Goal: Transaction & Acquisition: Purchase product/service

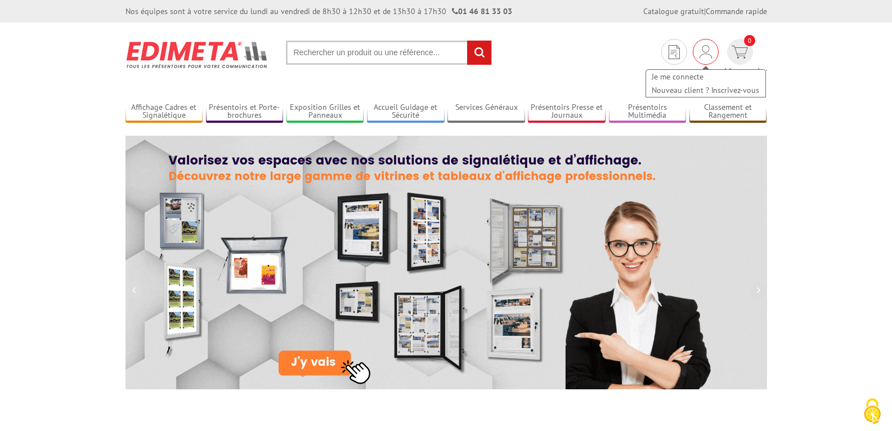
click at [700, 55] on img at bounding box center [706, 52] width 12 height 14
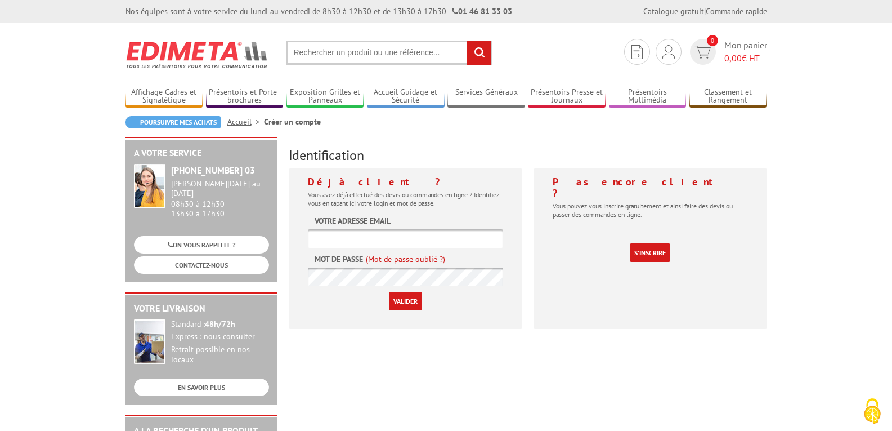
type input "[EMAIL_ADDRESS][DOMAIN_NAME]"
click at [403, 300] on input "Valider" at bounding box center [405, 301] width 33 height 19
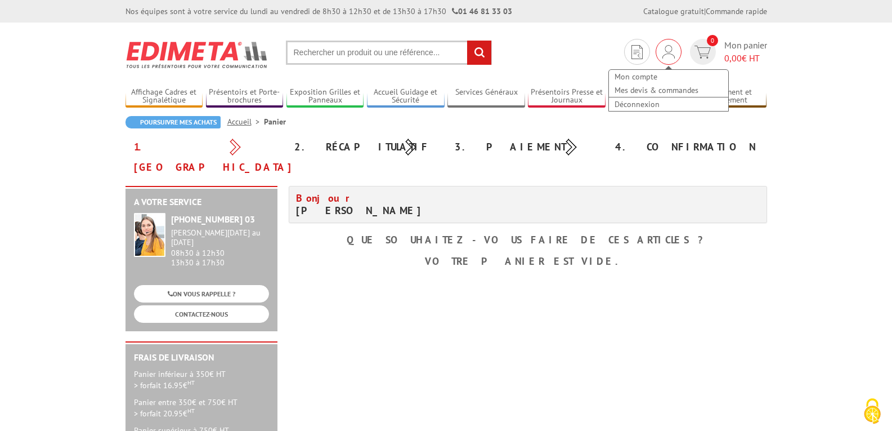
click at [667, 51] on img at bounding box center [669, 52] width 12 height 14
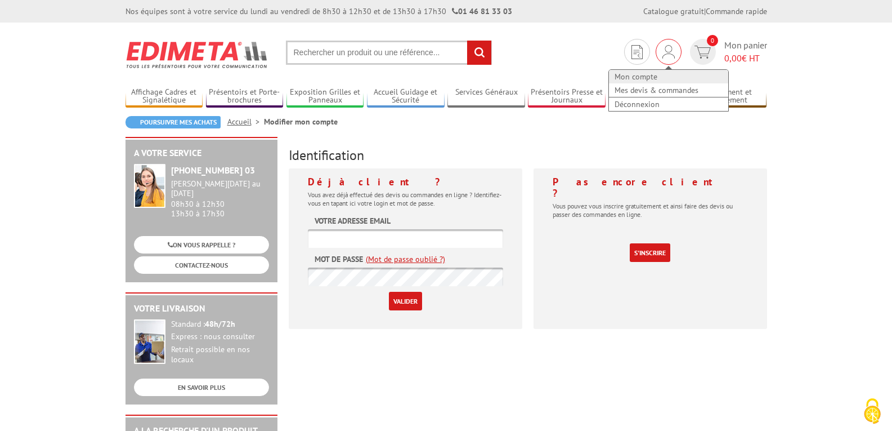
type input "[EMAIL_ADDRESS][DOMAIN_NAME]"
click at [647, 73] on link "Mon compte" at bounding box center [668, 77] width 119 height 14
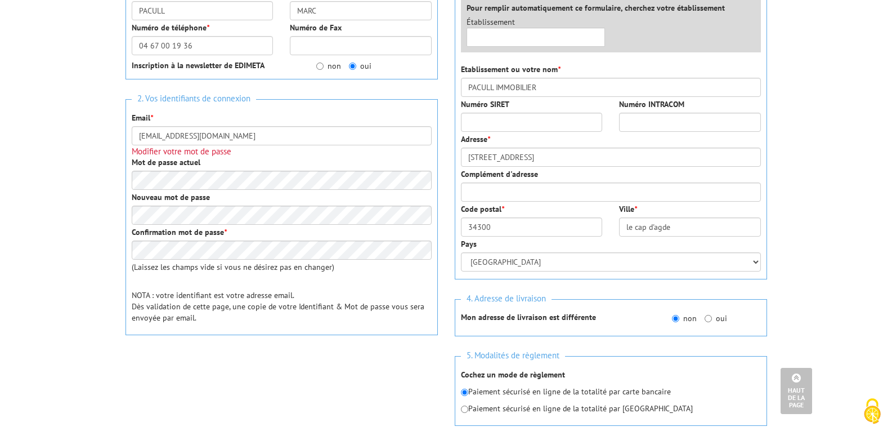
scroll to position [113, 0]
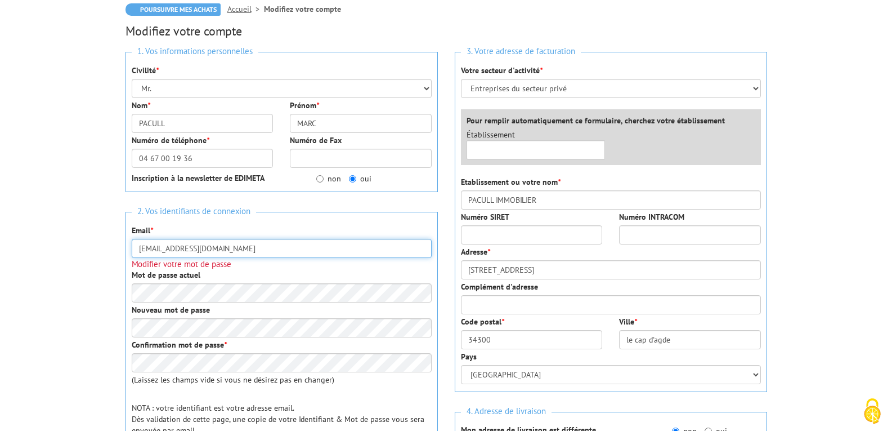
click at [164, 250] on input "[EMAIL_ADDRESS][DOMAIN_NAME]" at bounding box center [282, 248] width 300 height 19
drag, startPoint x: 309, startPoint y: 248, endPoint x: 315, endPoint y: 252, distance: 7.1
click at [309, 248] on input "[EMAIL_ADDRESS][DOMAIN_NAME]" at bounding box center [282, 248] width 300 height 19
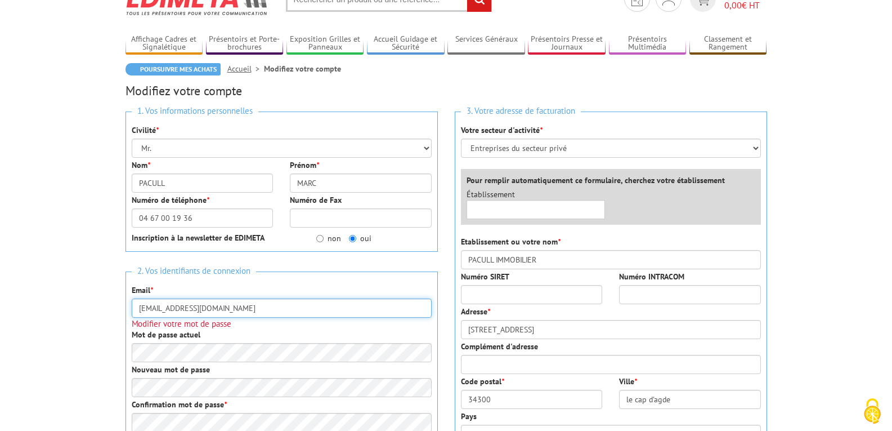
scroll to position [0, 0]
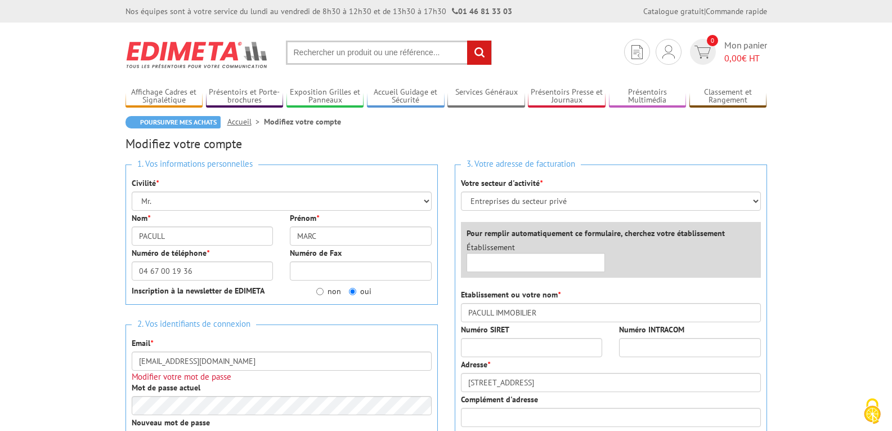
click at [351, 52] on input "text" at bounding box center [389, 53] width 206 height 24
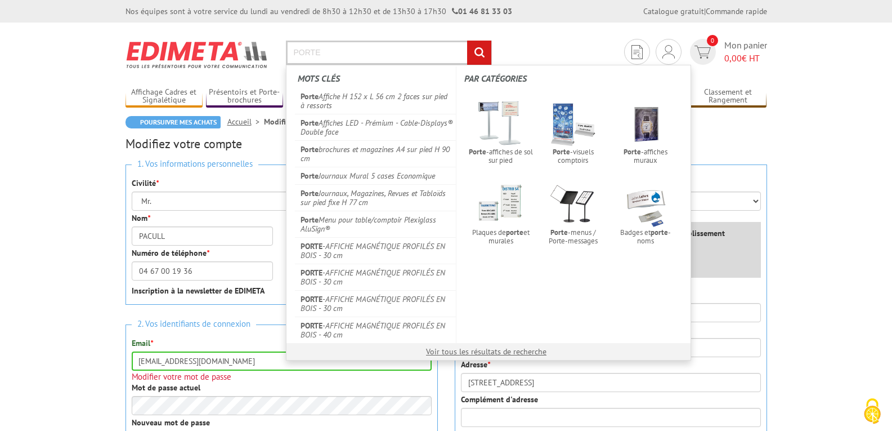
type input "PORTE"
click at [467, 41] on input "rechercher" at bounding box center [479, 53] width 24 height 24
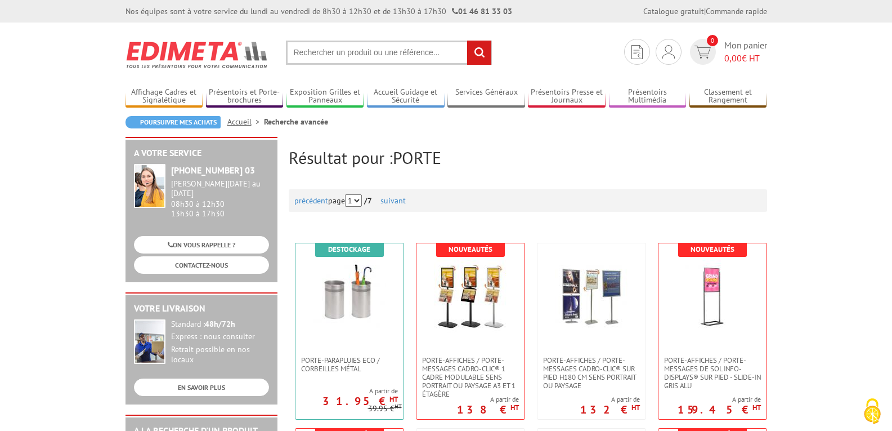
click at [362, 53] on input "text" at bounding box center [389, 53] width 206 height 24
click at [332, 51] on input "text" at bounding box center [389, 53] width 206 height 24
type input "CLEFS"
click at [467, 41] on input "rechercher" at bounding box center [479, 53] width 24 height 24
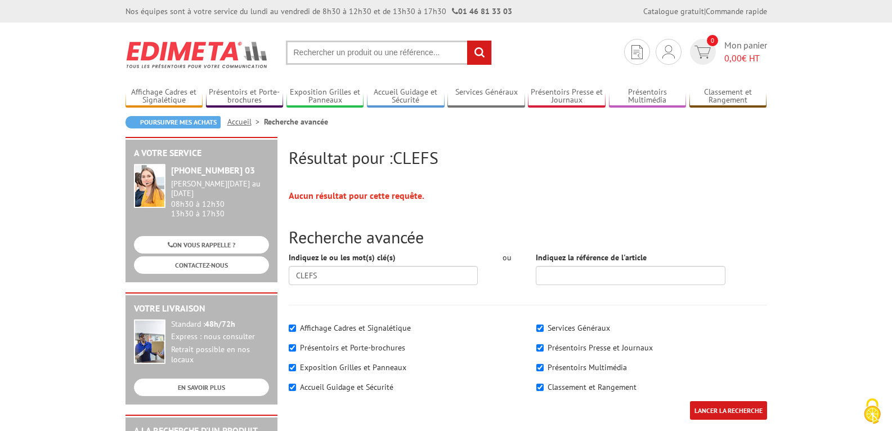
click at [336, 53] on input "text" at bounding box center [389, 53] width 206 height 24
type input "CLEF"
click at [467, 41] on input "rechercher" at bounding box center [479, 53] width 24 height 24
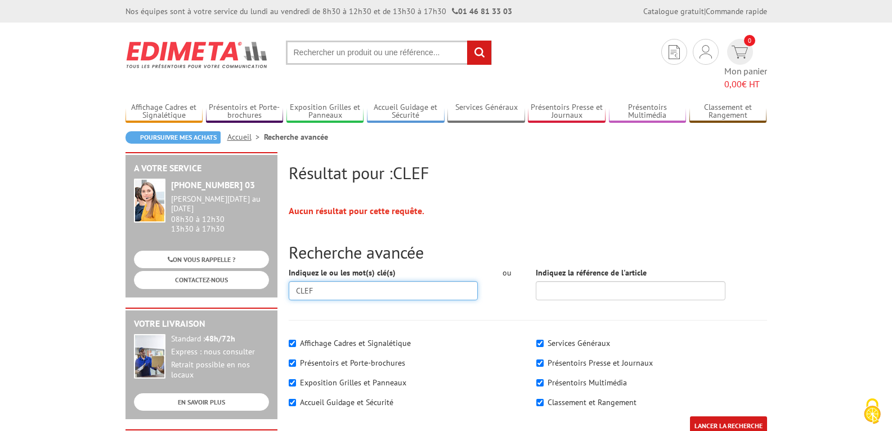
drag, startPoint x: 319, startPoint y: 276, endPoint x: 265, endPoint y: 278, distance: 54.7
click at [360, 55] on input "text" at bounding box center [389, 53] width 206 height 24
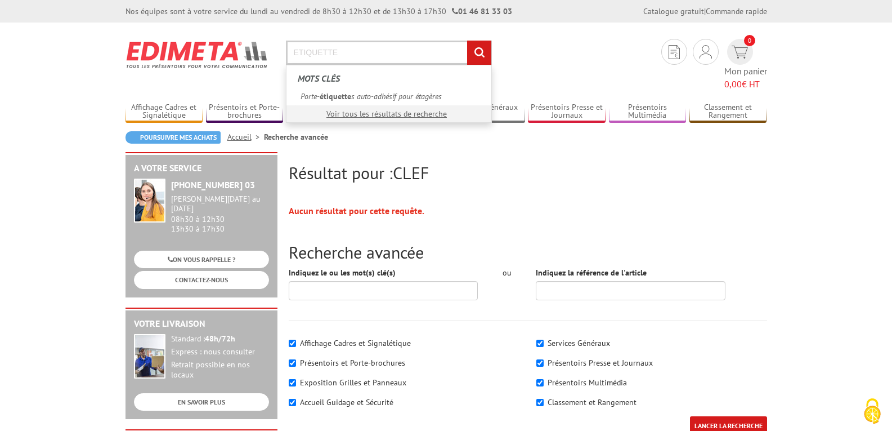
type input "ETIQUETTE"
click at [467, 41] on input "rechercher" at bounding box center [479, 53] width 24 height 24
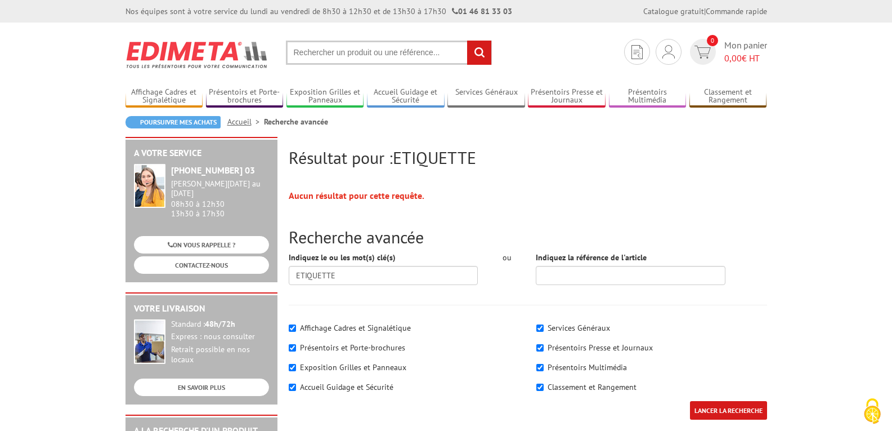
click at [487, 51] on input "rechercher" at bounding box center [479, 53] width 24 height 24
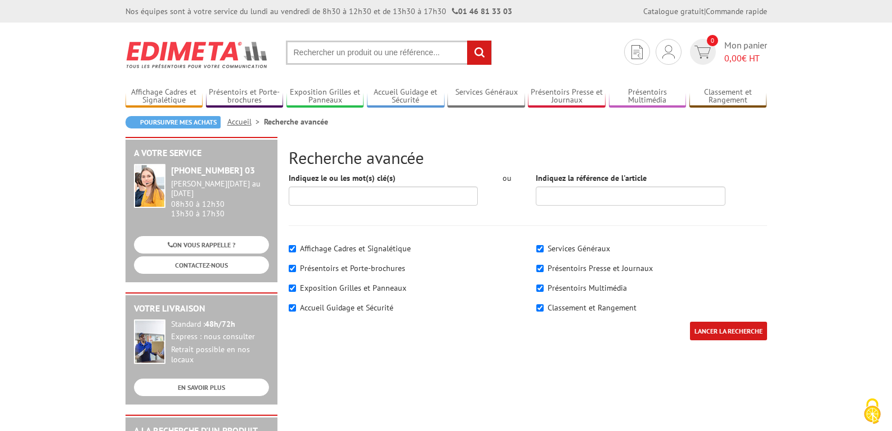
click at [355, 50] on input "text" at bounding box center [389, 53] width 206 height 24
type input "ETIQUETTES CLEFS"
click at [467, 41] on input "rechercher" at bounding box center [479, 53] width 24 height 24
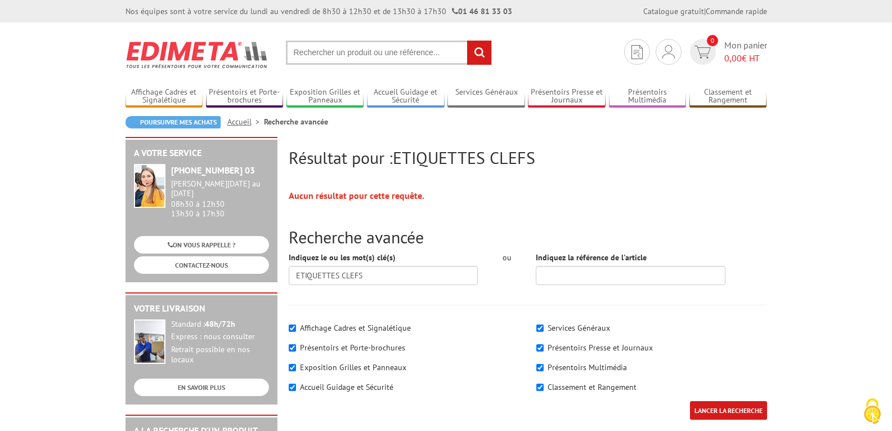
click at [374, 53] on input "text" at bounding box center [389, 53] width 206 height 24
click at [373, 48] on input "text" at bounding box center [389, 53] width 206 height 24
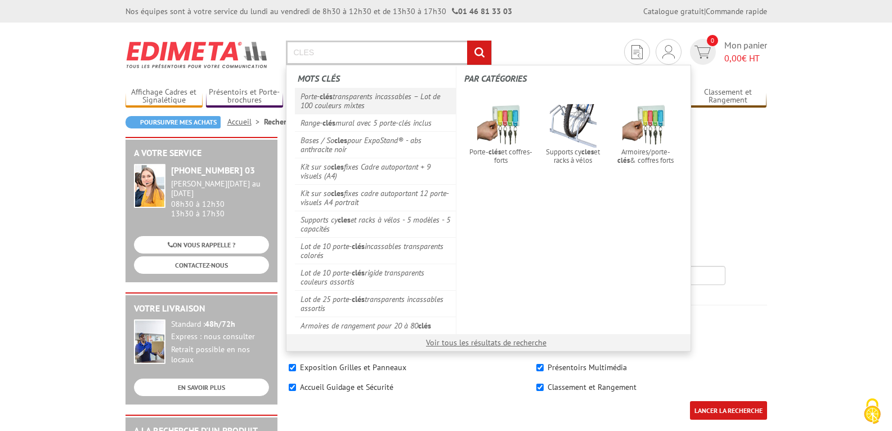
type input "CLES"
click at [368, 99] on link "Porte- clés transparents incassables – Lot de 100 couleurs mixtes" at bounding box center [376, 101] width 162 height 26
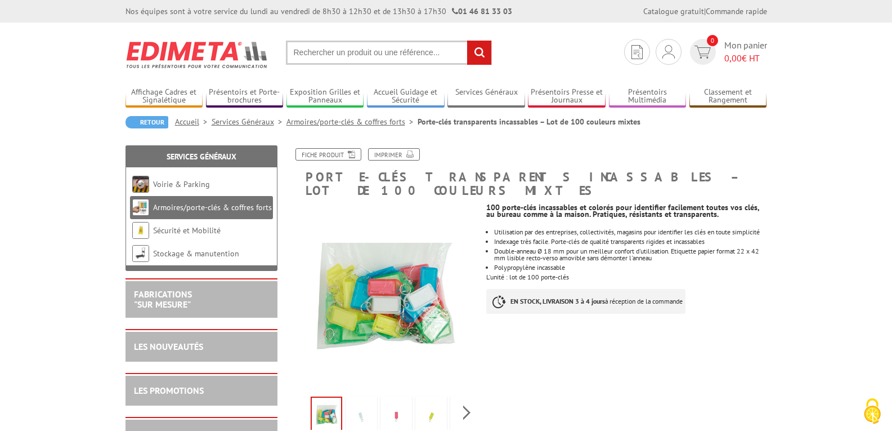
click at [336, 53] on input "text" at bounding box center [389, 53] width 206 height 24
type input "PORTE CLES"
click at [481, 52] on input "rechercher" at bounding box center [479, 53] width 24 height 24
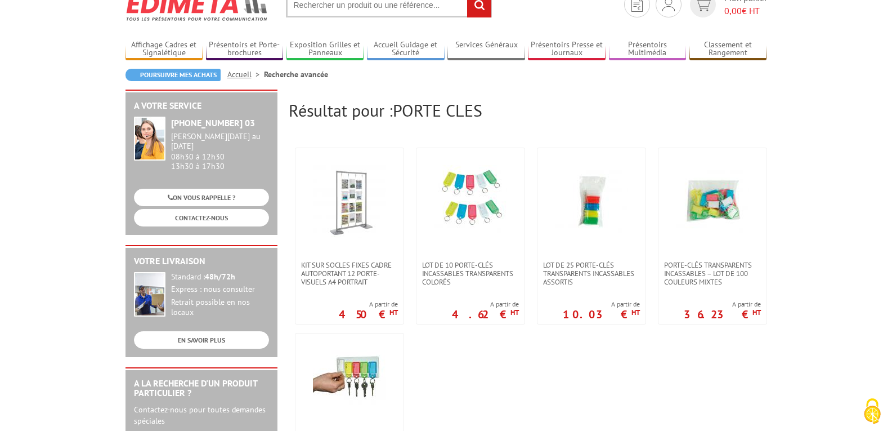
scroll to position [113, 0]
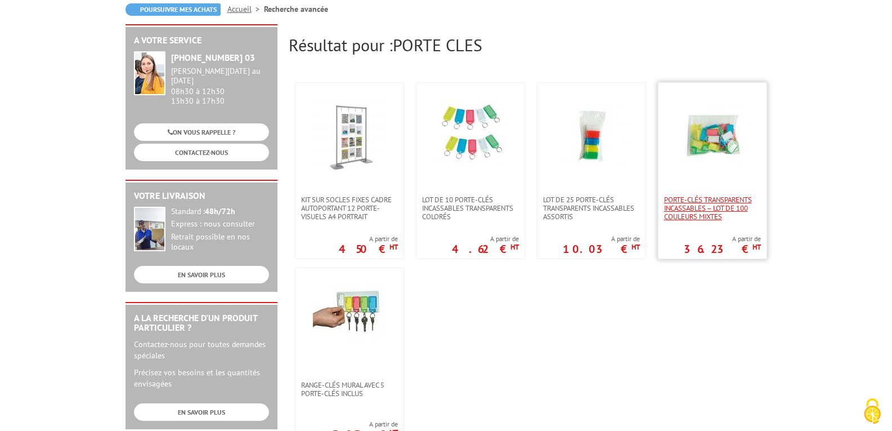
click at [700, 208] on span "Porte-clés transparents incassables – Lot de 100 couleurs mixtes" at bounding box center [712, 207] width 97 height 25
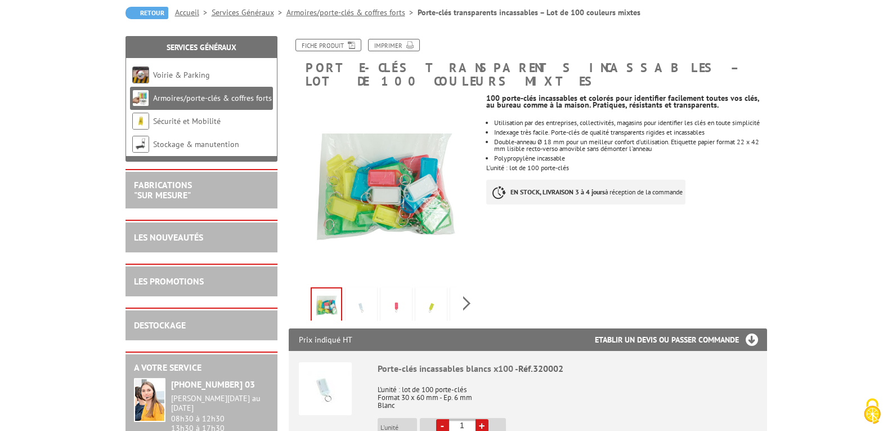
scroll to position [113, 0]
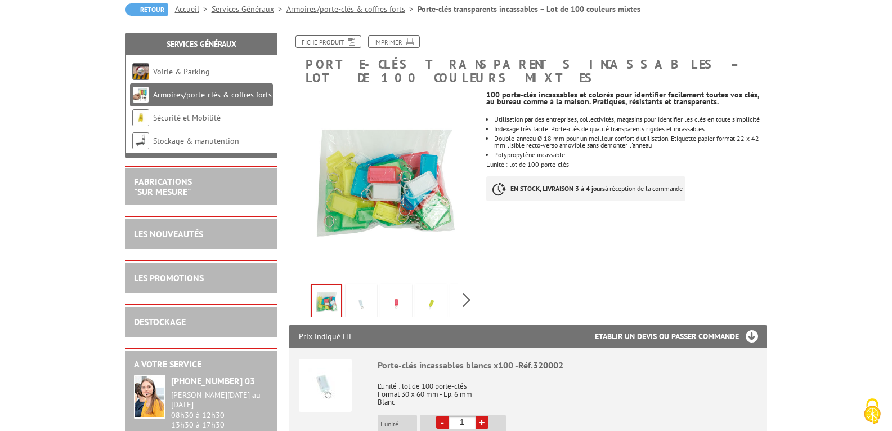
click at [484, 415] on link "+" at bounding box center [482, 421] width 13 height 13
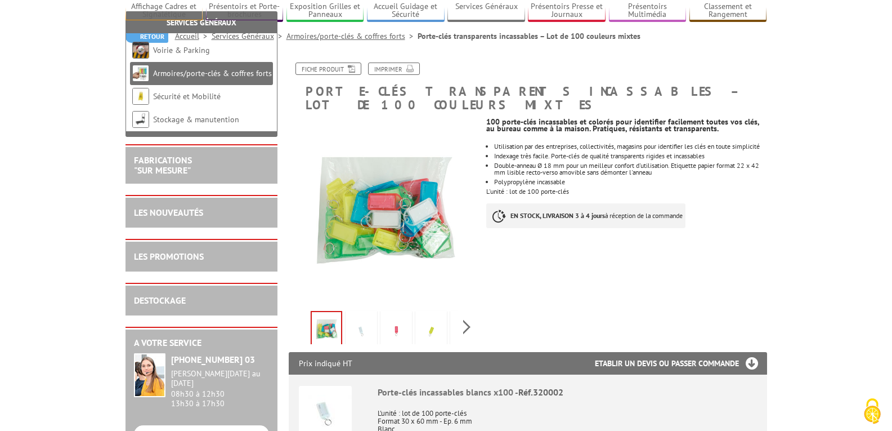
scroll to position [169, 0]
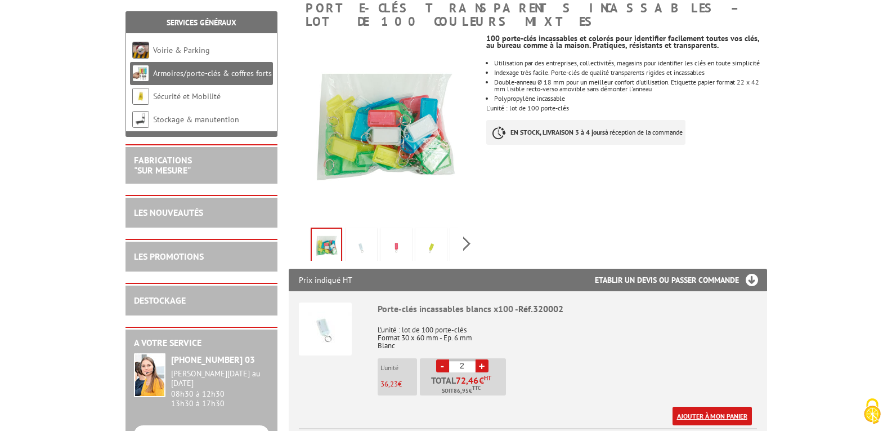
drag, startPoint x: 695, startPoint y: 400, endPoint x: 676, endPoint y: 256, distance: 146.0
click at [695, 406] on link "Ajouter à mon panier" at bounding box center [712, 415] width 79 height 19
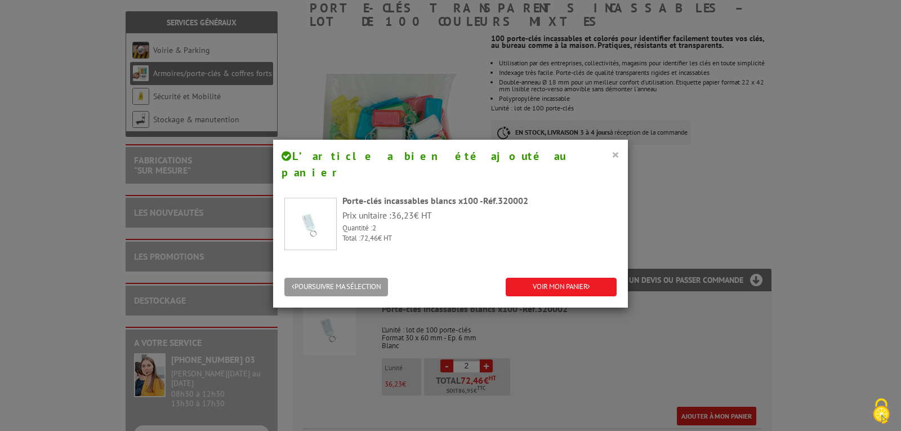
click at [611, 155] on button "×" at bounding box center [615, 154] width 8 height 15
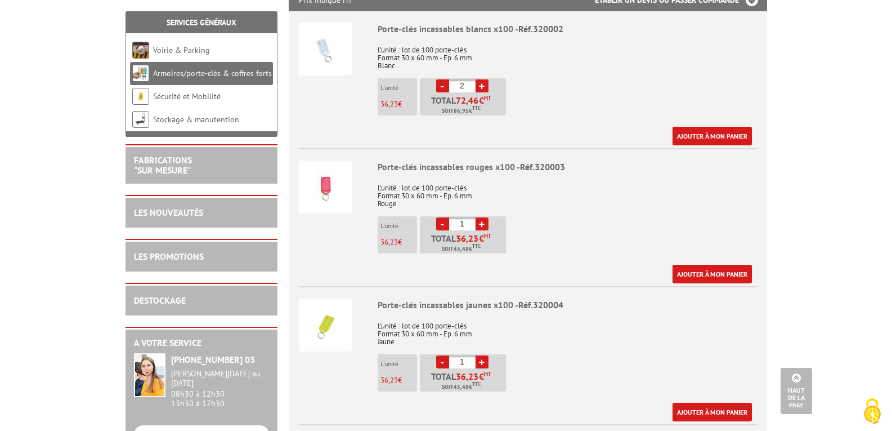
scroll to position [450, 0]
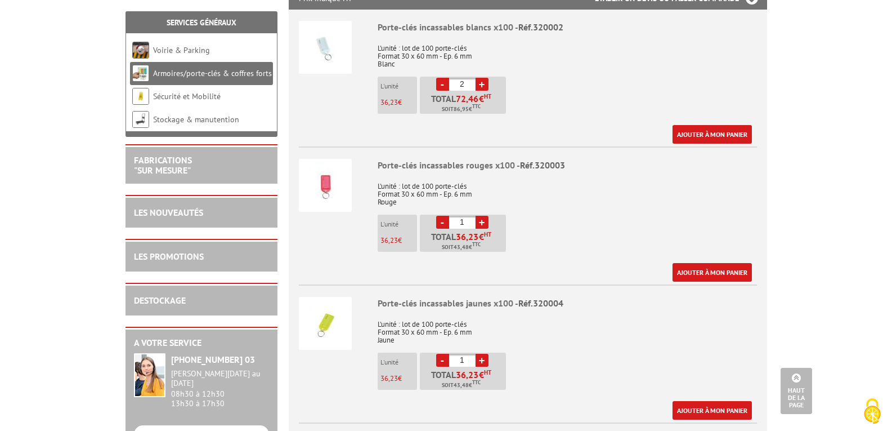
click at [441, 78] on link "-" at bounding box center [442, 84] width 13 height 13
type input "1"
click at [441, 78] on link "-" at bounding box center [442, 84] width 13 height 13
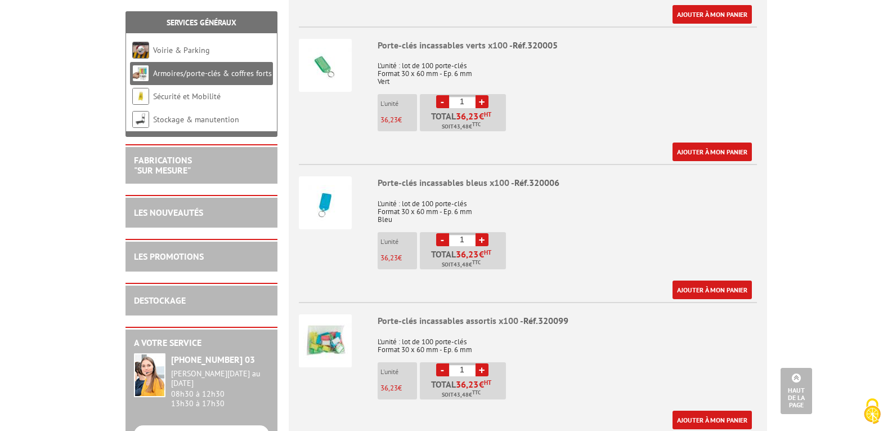
scroll to position [901, 0]
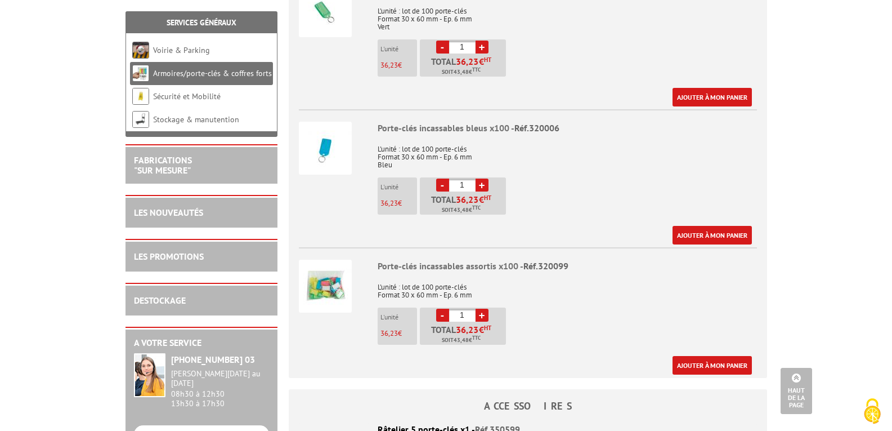
click at [483, 309] on link "+" at bounding box center [482, 315] width 13 height 13
click at [484, 309] on link "+" at bounding box center [482, 315] width 13 height 13
click at [439, 309] on link "-" at bounding box center [442, 315] width 13 height 13
type input "2"
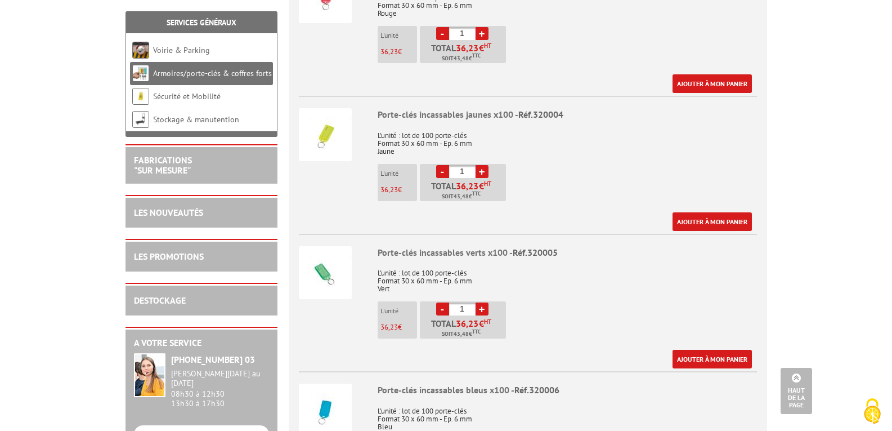
scroll to position [619, 0]
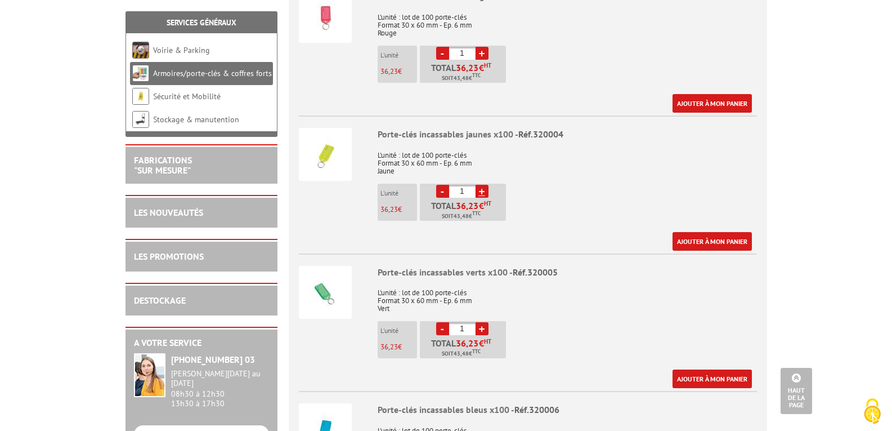
drag, startPoint x: 481, startPoint y: 178, endPoint x: 495, endPoint y: 181, distance: 13.7
click at [481, 185] on link "+" at bounding box center [482, 191] width 13 height 13
type input "2"
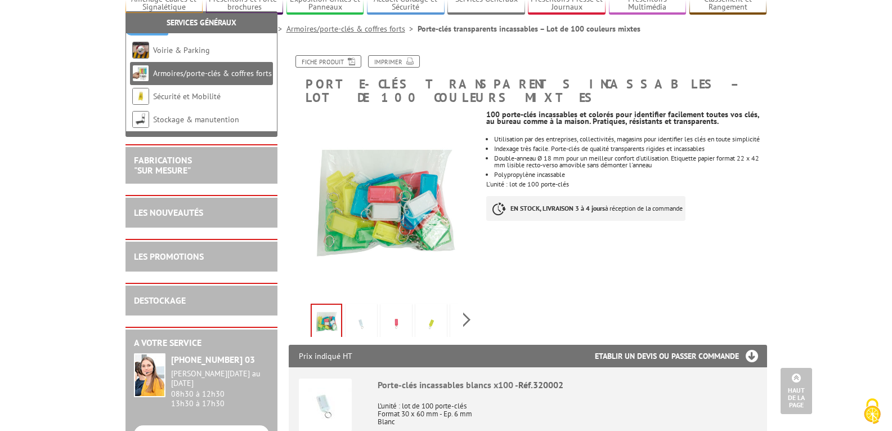
scroll to position [0, 0]
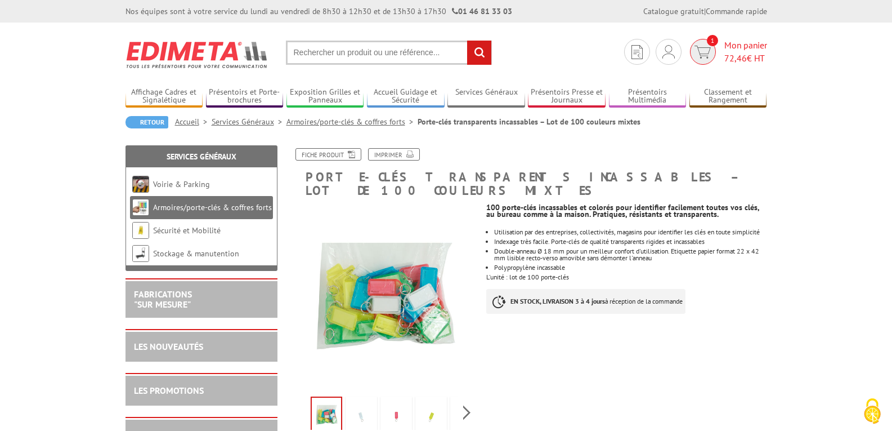
click at [735, 56] on span "72,46" at bounding box center [736, 57] width 23 height 11
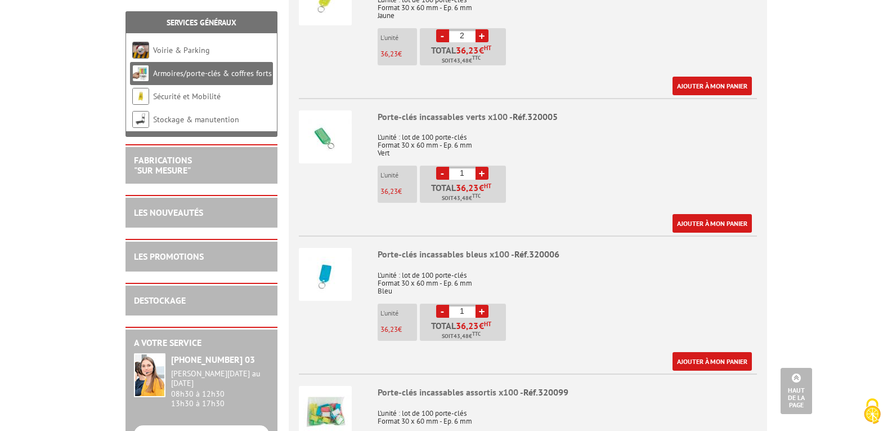
scroll to position [844, 0]
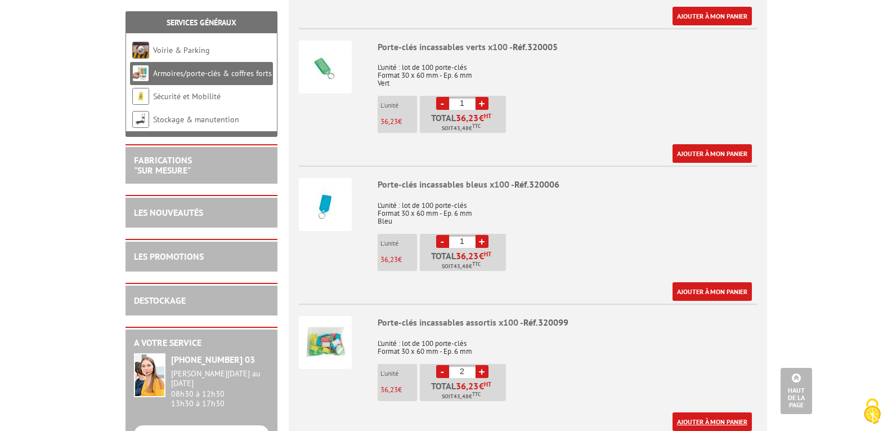
click at [705, 412] on link "Ajouter à mon panier" at bounding box center [712, 421] width 79 height 19
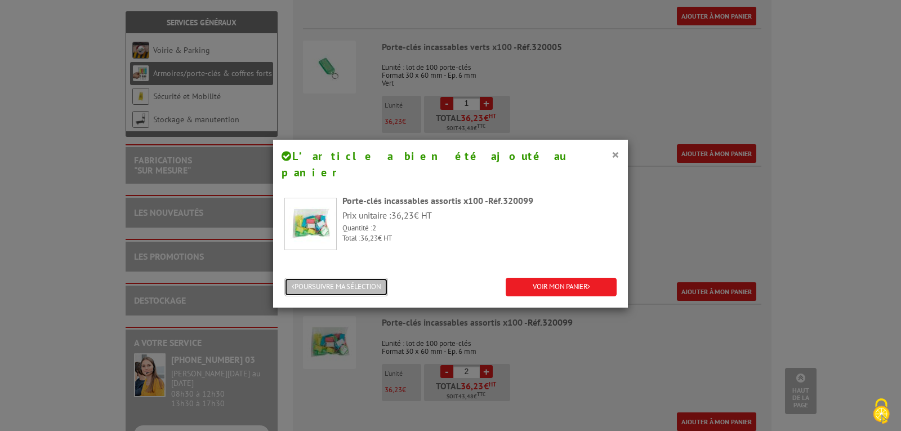
click at [345, 278] on button "POURSUIVRE MA SÉLECTION" at bounding box center [336, 287] width 104 height 19
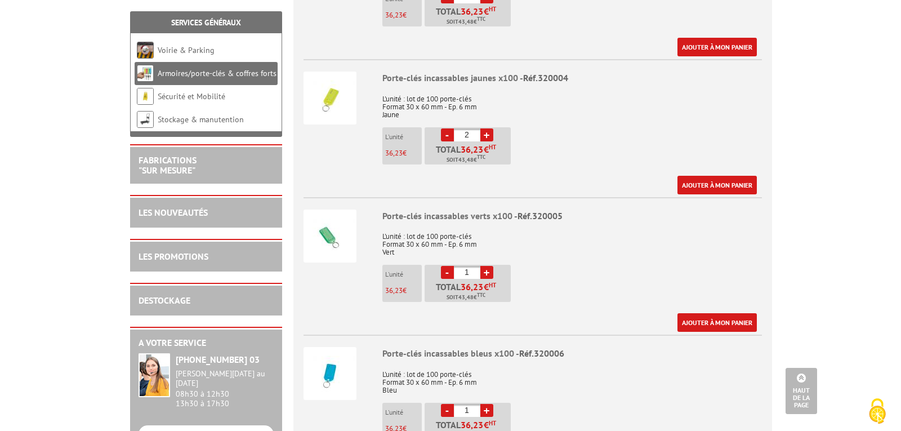
scroll to position [507, 0]
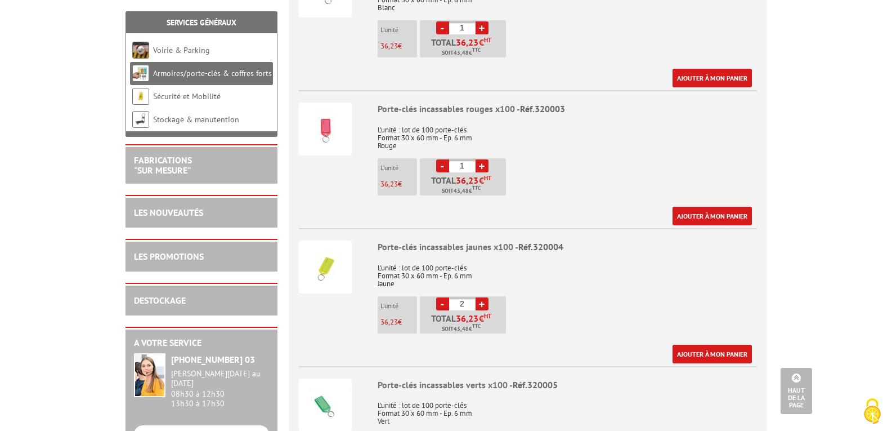
click at [441, 297] on link "-" at bounding box center [442, 303] width 13 height 13
type input "1"
click at [740, 345] on link "Ajouter à mon panier" at bounding box center [712, 354] width 79 height 19
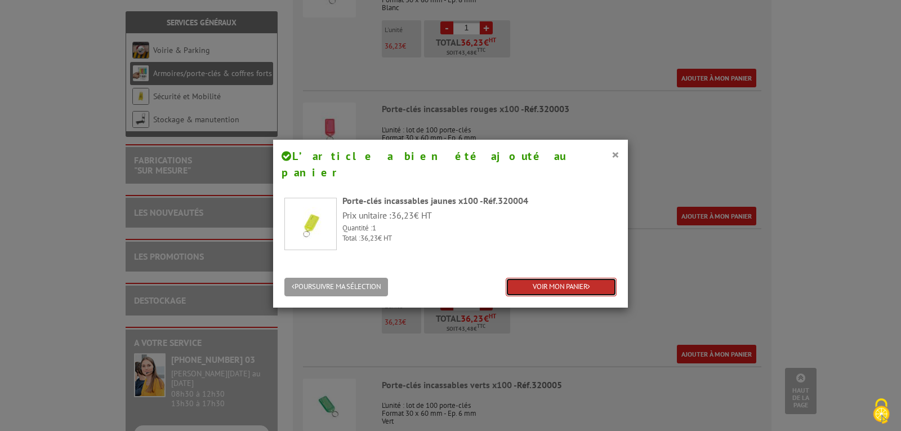
click at [536, 278] on link "VOIR MON PANIER" at bounding box center [561, 287] width 111 height 19
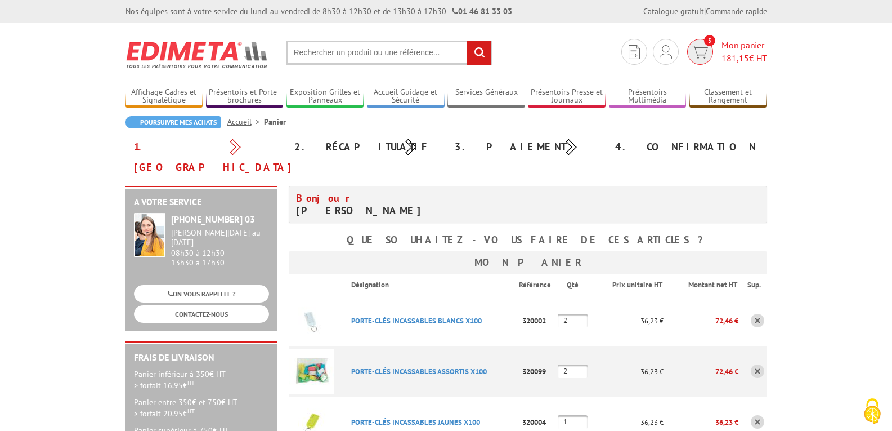
click at [726, 56] on span "181,15" at bounding box center [736, 57] width 28 height 11
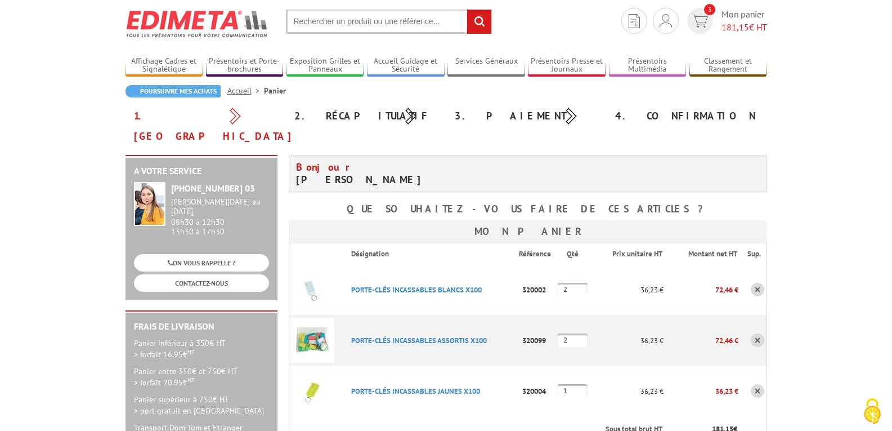
scroll to position [56, 0]
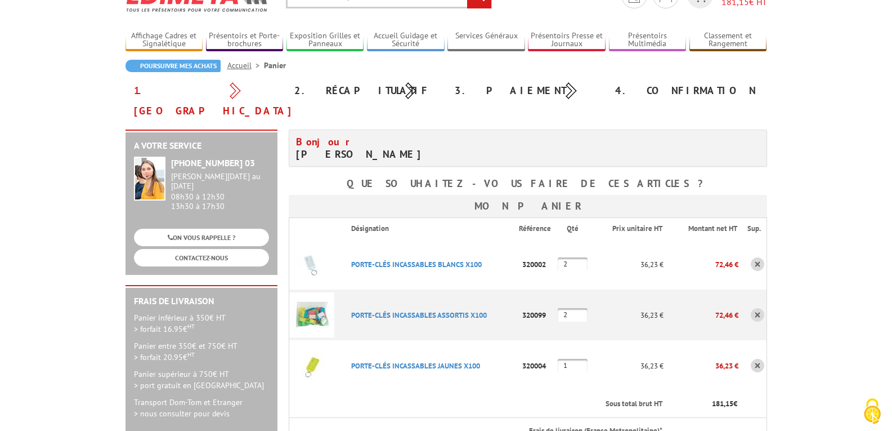
click at [760, 257] on link at bounding box center [758, 264] width 14 height 14
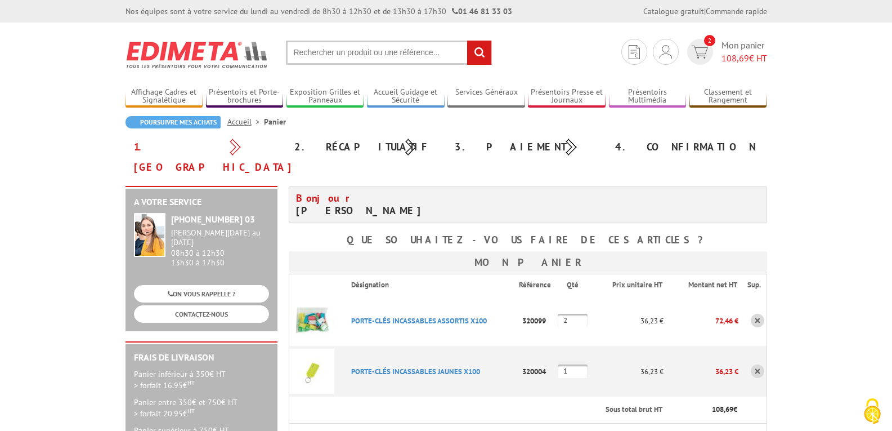
click at [363, 57] on input "text" at bounding box center [389, 53] width 206 height 24
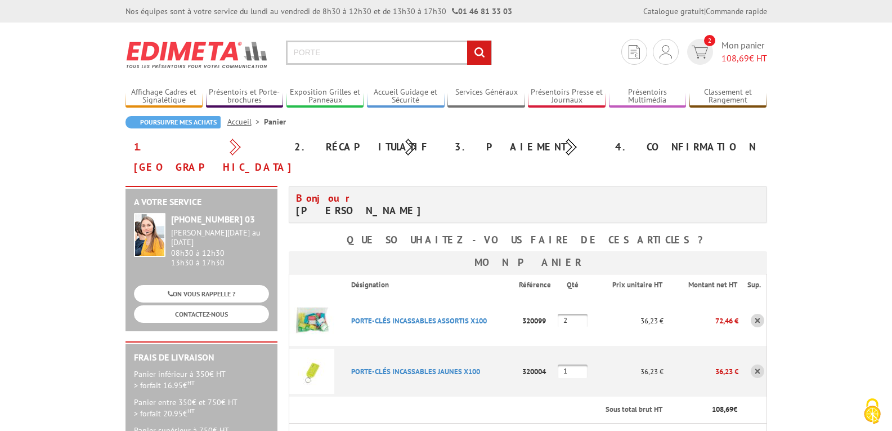
click at [402, 57] on input "PORTE" at bounding box center [389, 53] width 206 height 24
type input "PORTE CLEFS"
click at [467, 41] on input "rechercher" at bounding box center [479, 53] width 24 height 24
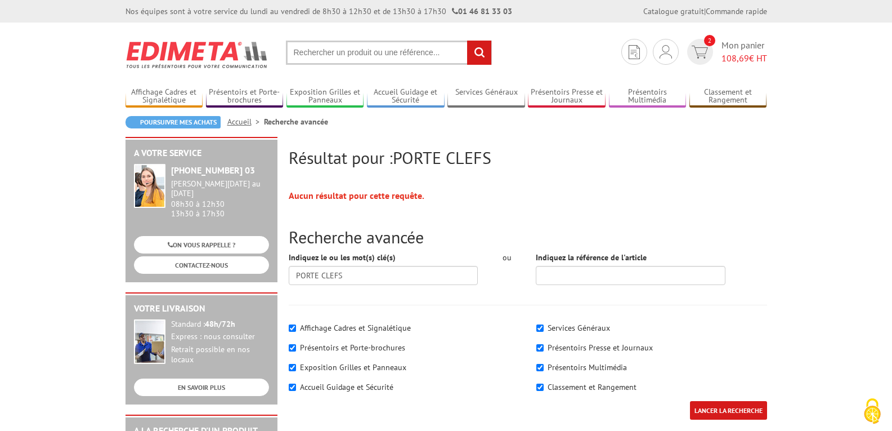
click at [385, 54] on input "text" at bounding box center [389, 53] width 206 height 24
click at [347, 48] on input "text" at bounding box center [389, 53] width 206 height 24
click at [326, 54] on input "text" at bounding box center [389, 53] width 206 height 24
type input "CLEFS"
click at [476, 50] on input "rechercher" at bounding box center [479, 53] width 24 height 24
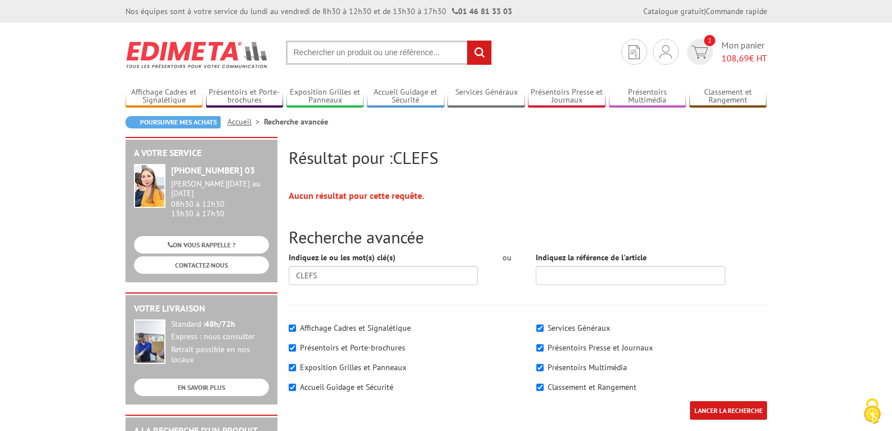
click at [419, 41] on section "Mon compte Mes devis & commandes Déconnexion 2 Mon panier 108,69 € HT rechercher" at bounding box center [447, 49] width 642 height 53
click at [426, 52] on input "text" at bounding box center [389, 53] width 206 height 24
type input "PORTE ETIQUETTE"
click at [467, 41] on input "rechercher" at bounding box center [479, 53] width 24 height 24
click at [478, 55] on input "rechercher" at bounding box center [479, 53] width 24 height 24
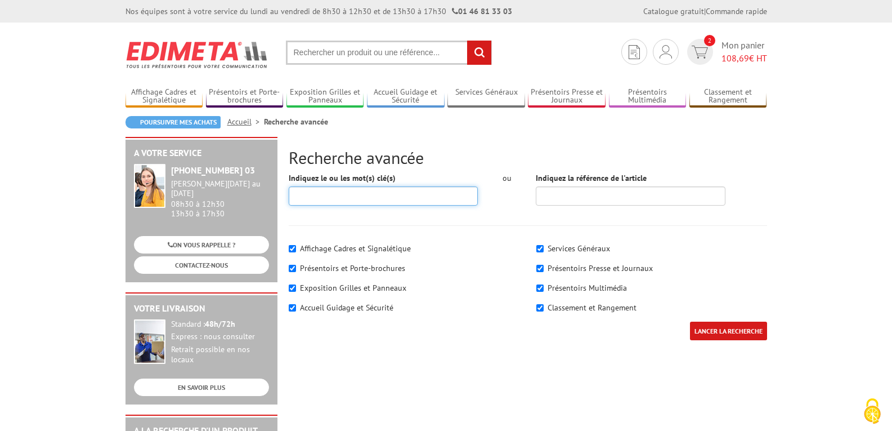
click at [370, 196] on input "Indiquez le ou les mot(s) clé(s)" at bounding box center [384, 195] width 190 height 19
type input "PORTE ETIQUETTE"
click at [690, 321] on input "LANCER LA RECHERCHE" at bounding box center [728, 330] width 77 height 19
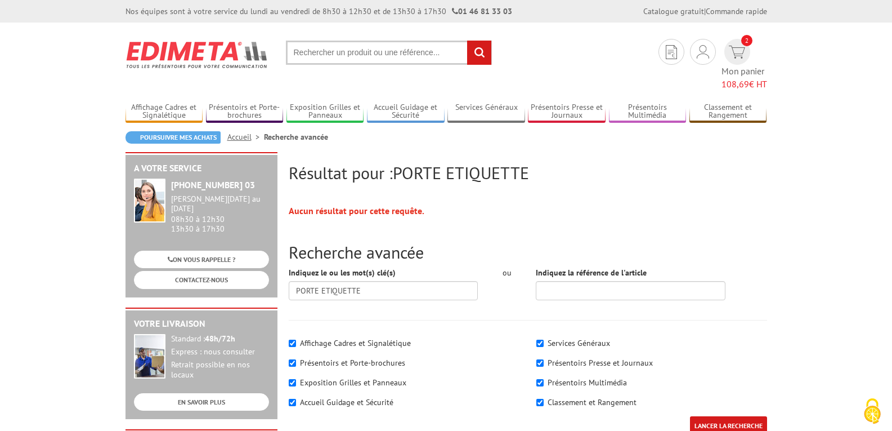
click at [745, 416] on input "LANCER LA RECHERCHE" at bounding box center [728, 425] width 77 height 19
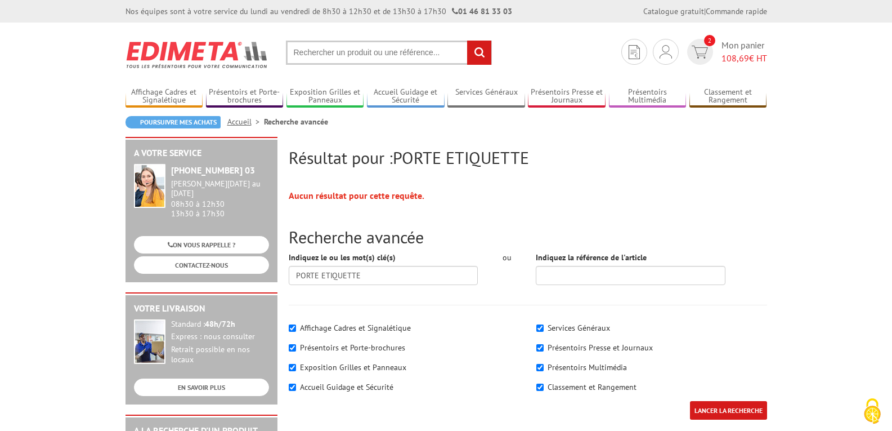
click at [376, 55] on input "text" at bounding box center [389, 53] width 206 height 24
drag, startPoint x: 330, startPoint y: 54, endPoint x: 324, endPoint y: 51, distance: 7.1
click at [330, 54] on input "text" at bounding box center [389, 53] width 206 height 24
type input "PORTE ETIQUETTE CLEF"
click at [467, 41] on input "rechercher" at bounding box center [479, 53] width 24 height 24
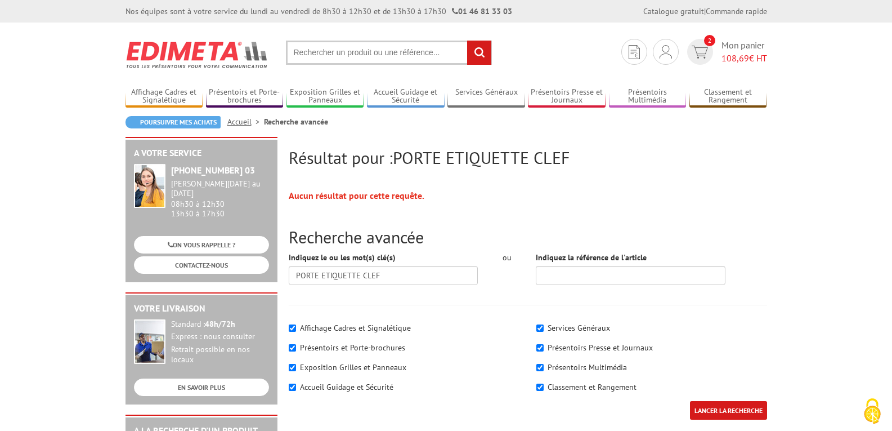
click at [480, 53] on input "rechercher" at bounding box center [479, 53] width 24 height 24
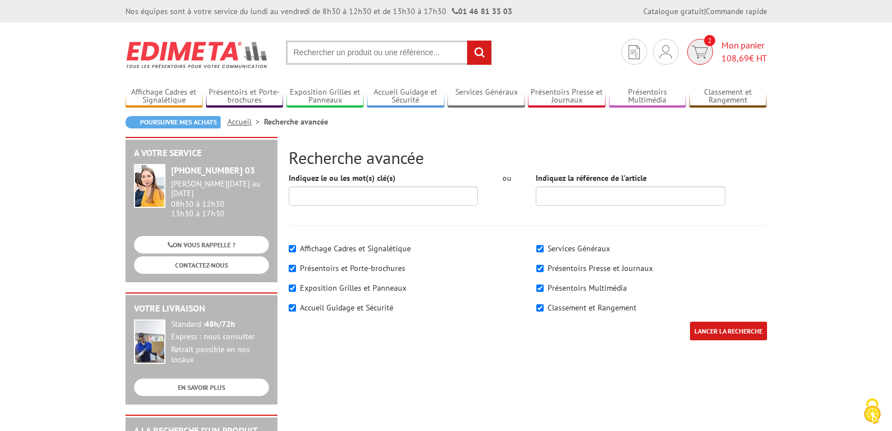
click at [742, 45] on span "Mon panier 108,69 € HT" at bounding box center [745, 52] width 46 height 26
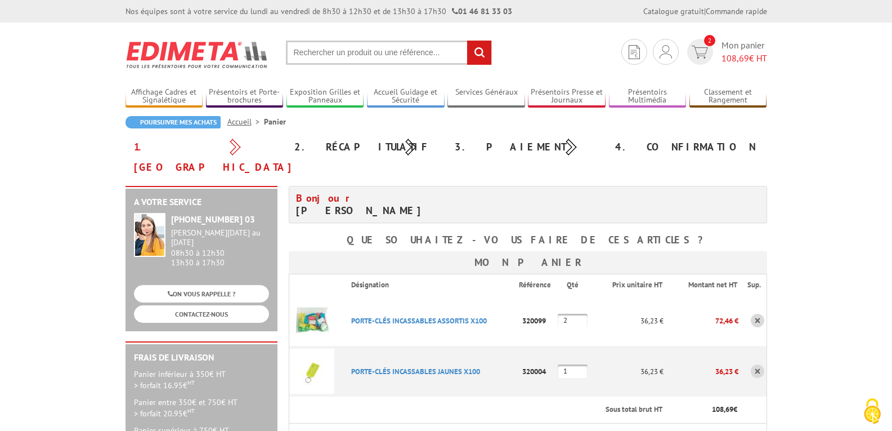
click at [357, 57] on input "text" at bounding box center [389, 53] width 206 height 24
type input "PORTE CLES"
click at [467, 41] on input "rechercher" at bounding box center [479, 53] width 24 height 24
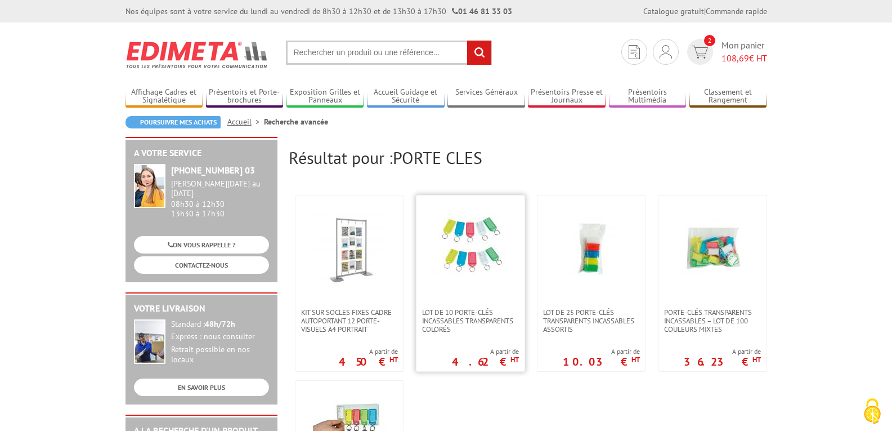
click at [489, 233] on img at bounding box center [470, 248] width 73 height 73
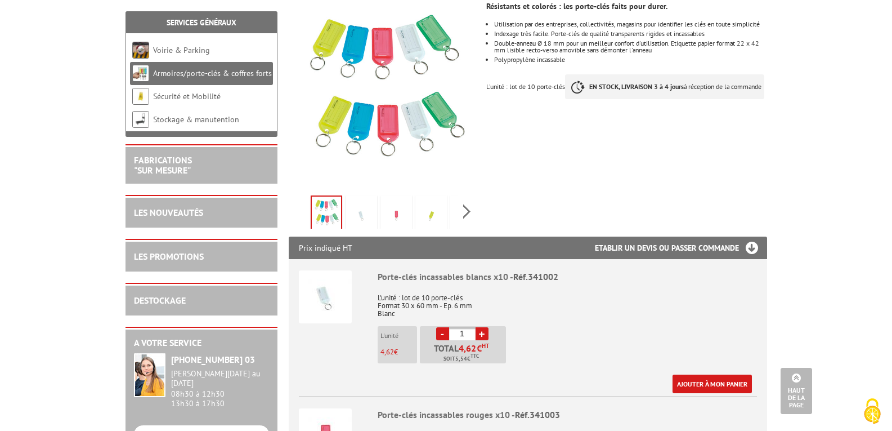
scroll to position [169, 0]
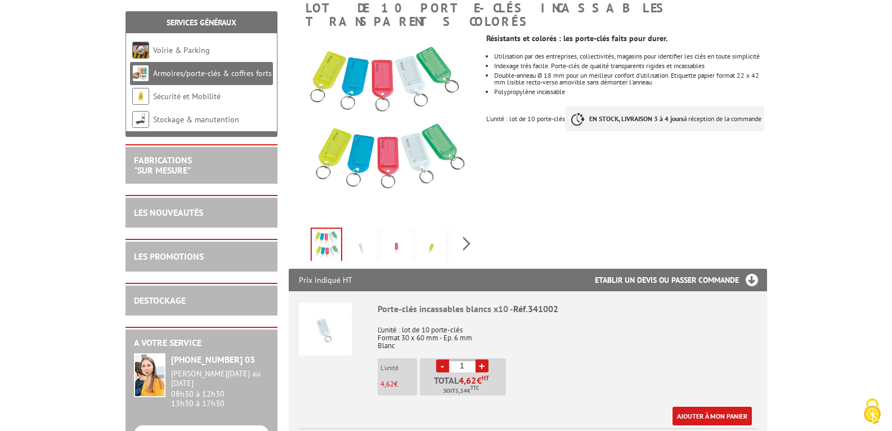
click at [364, 231] on img at bounding box center [361, 247] width 27 height 35
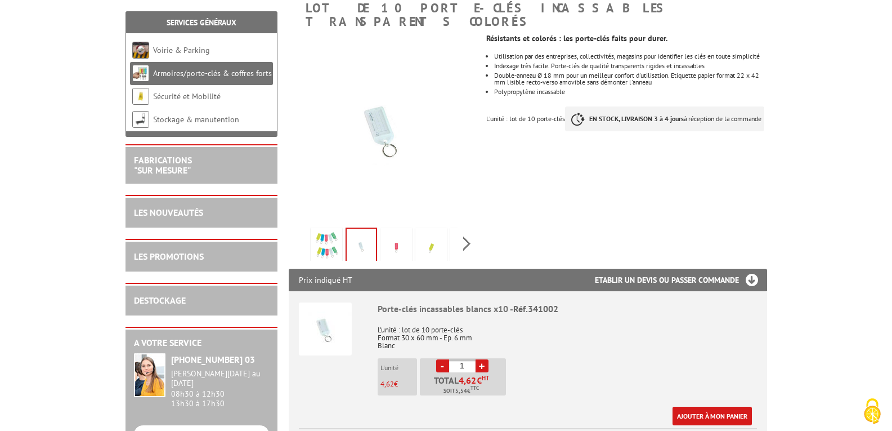
click at [397, 233] on img at bounding box center [396, 247] width 27 height 35
click at [432, 232] on img at bounding box center [431, 247] width 27 height 35
click at [470, 230] on div "Previous Next" at bounding box center [384, 243] width 190 height 39
click at [446, 235] on img at bounding box center [440, 247] width 27 height 35
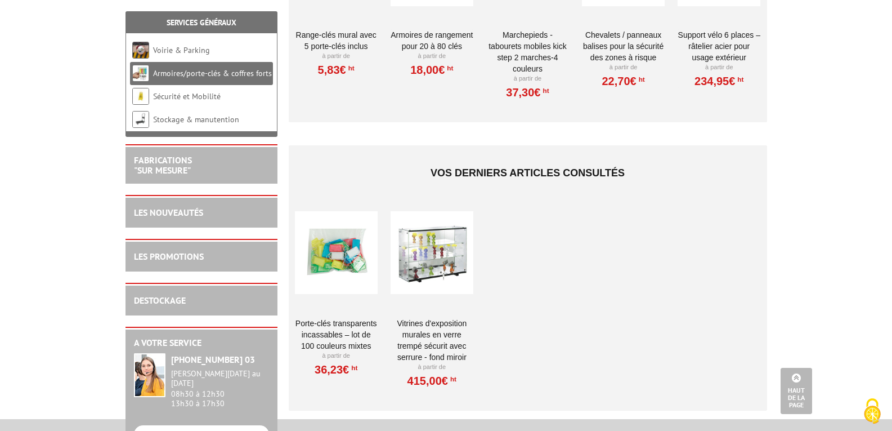
scroll to position [1745, 0]
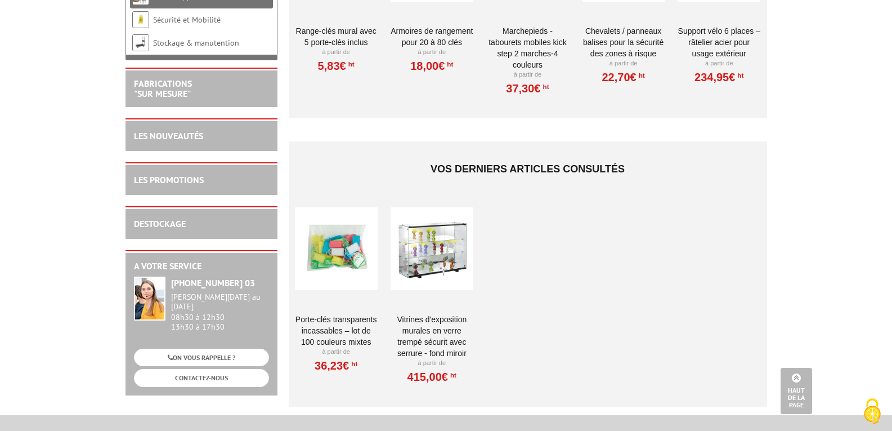
click at [337, 243] on div at bounding box center [336, 249] width 83 height 113
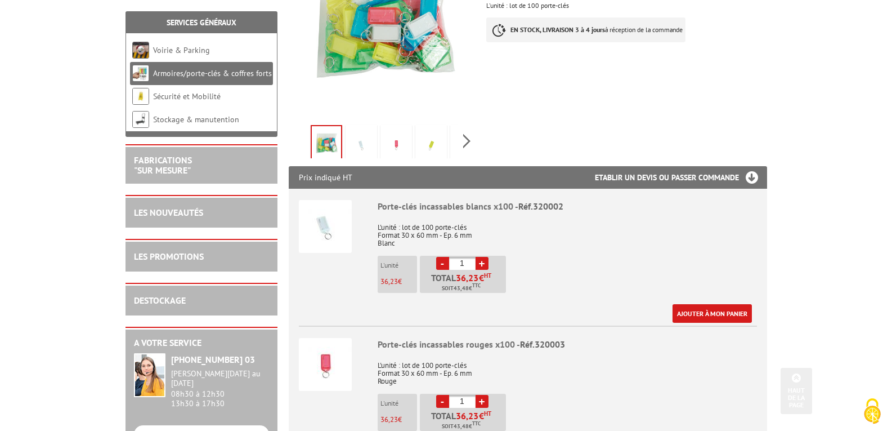
scroll to position [281, 0]
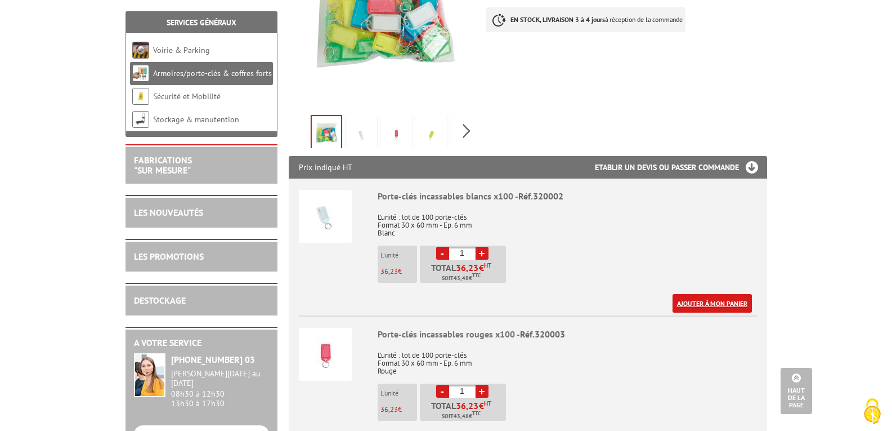
click at [711, 294] on link "Ajouter à mon panier" at bounding box center [712, 303] width 79 height 19
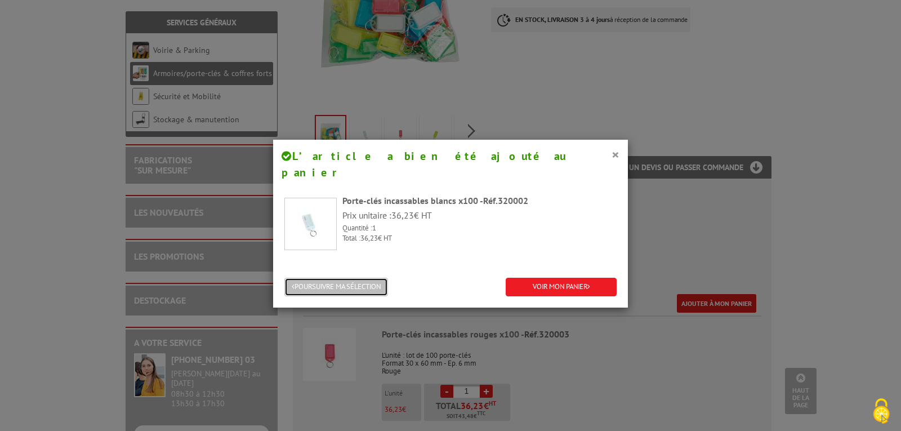
click at [360, 278] on button "POURSUIVRE MA SÉLECTION" at bounding box center [336, 287] width 104 height 19
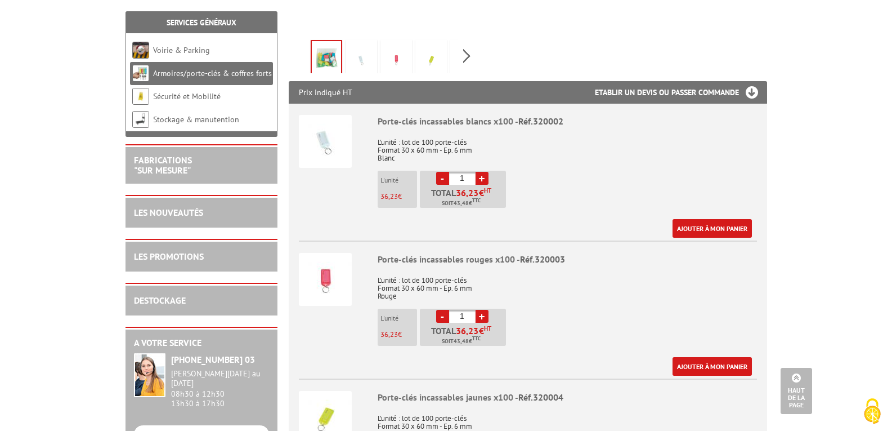
scroll to position [394, 0]
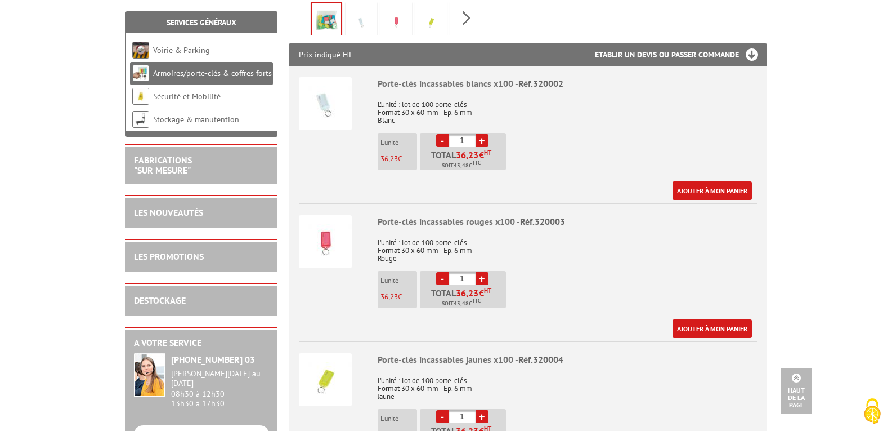
click at [721, 319] on link "Ajouter à mon panier" at bounding box center [712, 328] width 79 height 19
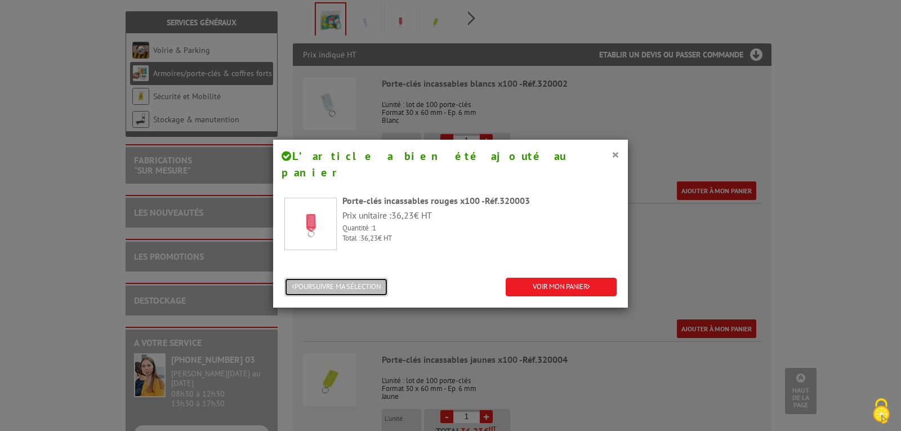
click at [315, 278] on button "POURSUIVRE MA SÉLECTION" at bounding box center [336, 287] width 104 height 19
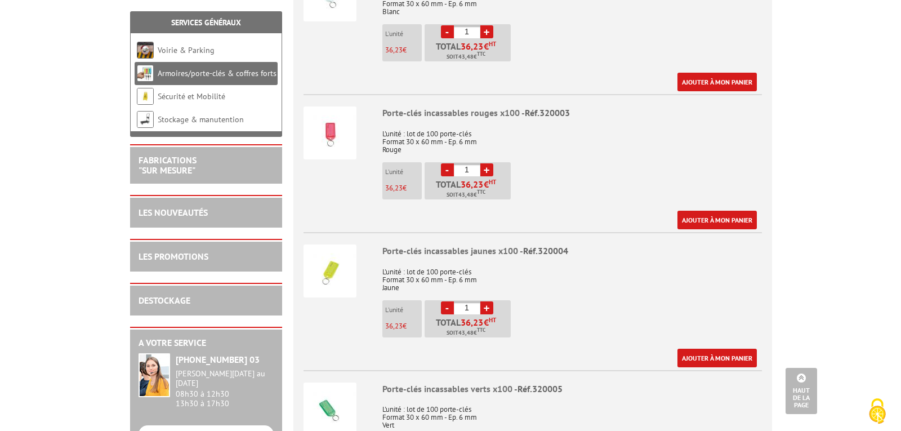
scroll to position [507, 0]
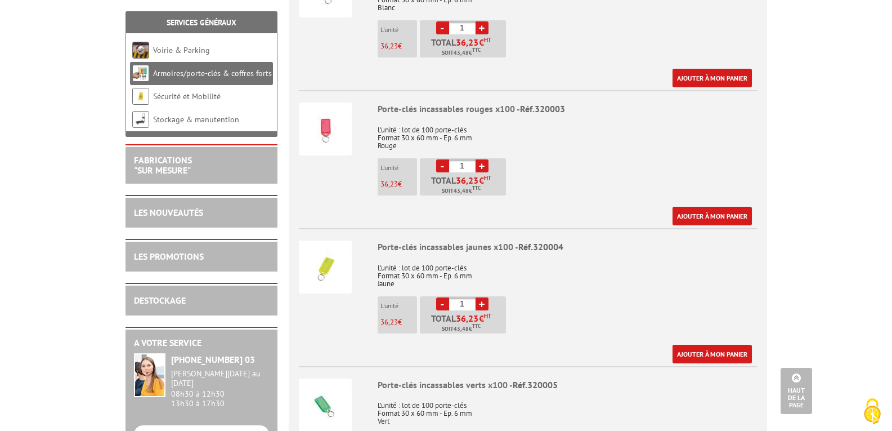
click at [485, 297] on link "+" at bounding box center [482, 303] width 13 height 13
type input "2"
click at [726, 345] on link "Ajouter à mon panier" at bounding box center [712, 354] width 79 height 19
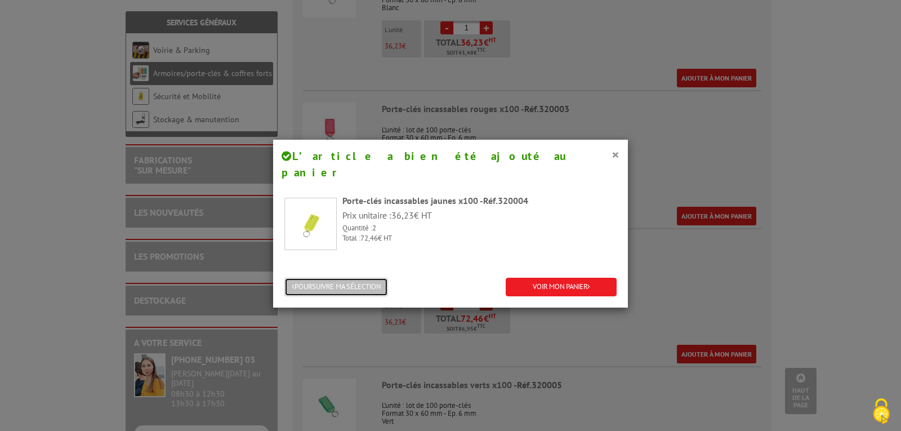
click at [341, 278] on button "POURSUIVRE MA SÉLECTION" at bounding box center [336, 287] width 104 height 19
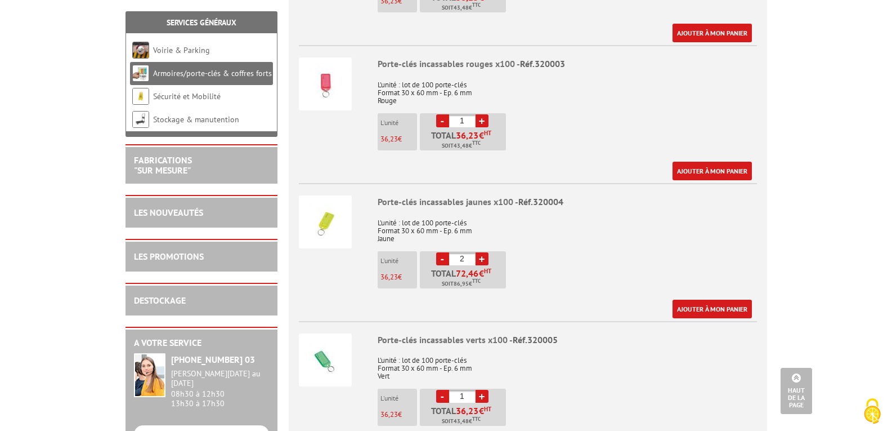
scroll to position [619, 0]
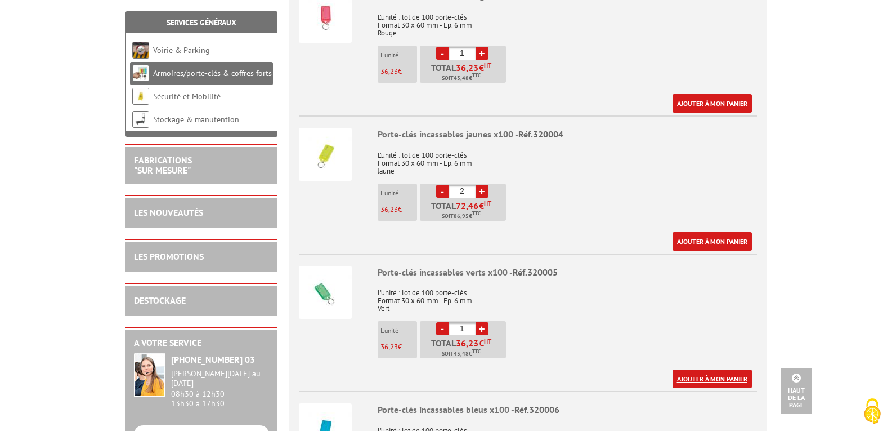
click at [703, 369] on link "Ajouter à mon panier" at bounding box center [712, 378] width 79 height 19
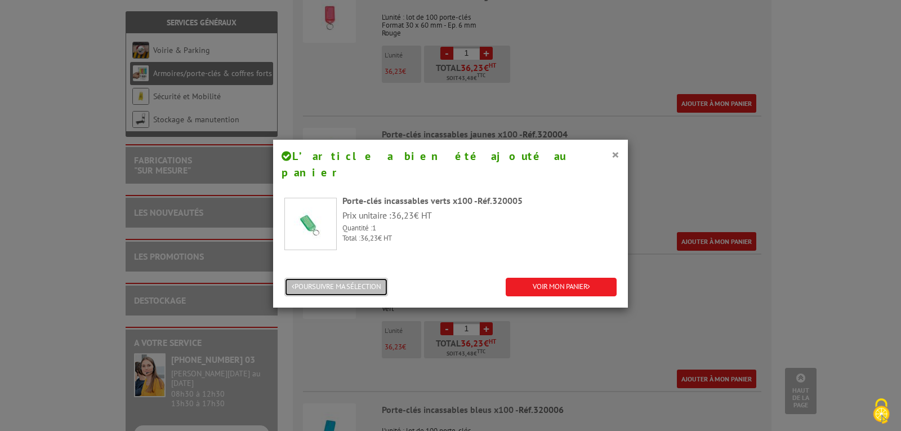
drag, startPoint x: 350, startPoint y: 270, endPoint x: 446, endPoint y: 269, distance: 95.7
click at [349, 278] on button "POURSUIVRE MA SÉLECTION" at bounding box center [336, 287] width 104 height 19
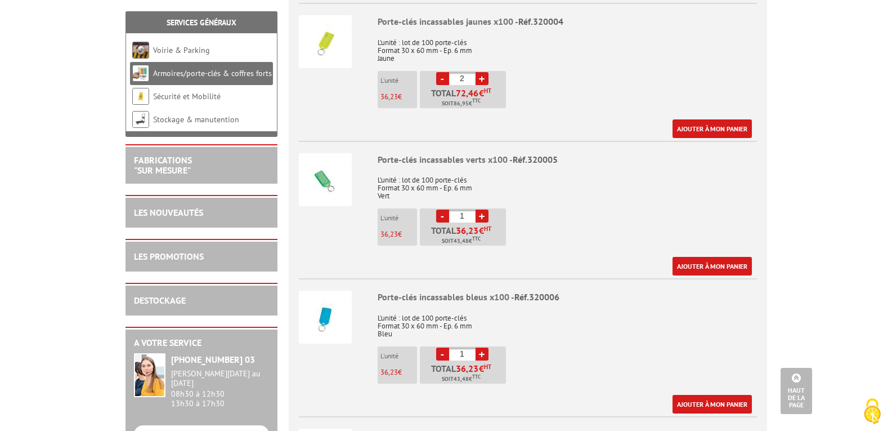
scroll to position [844, 0]
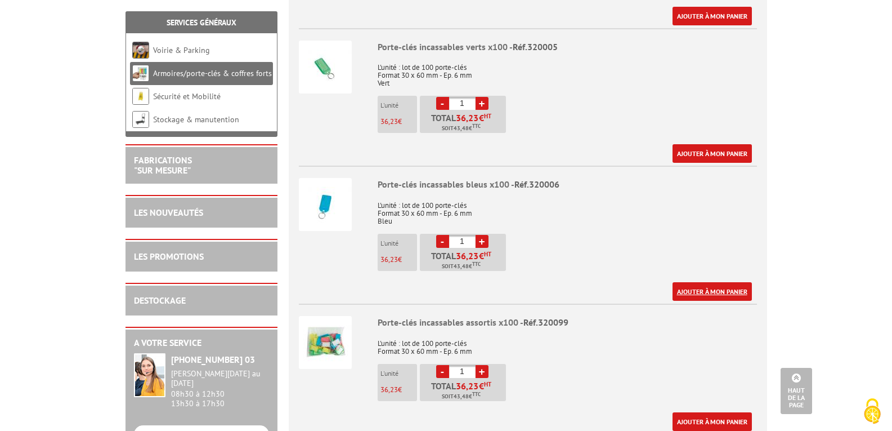
click at [695, 282] on link "Ajouter à mon panier" at bounding box center [712, 291] width 79 height 19
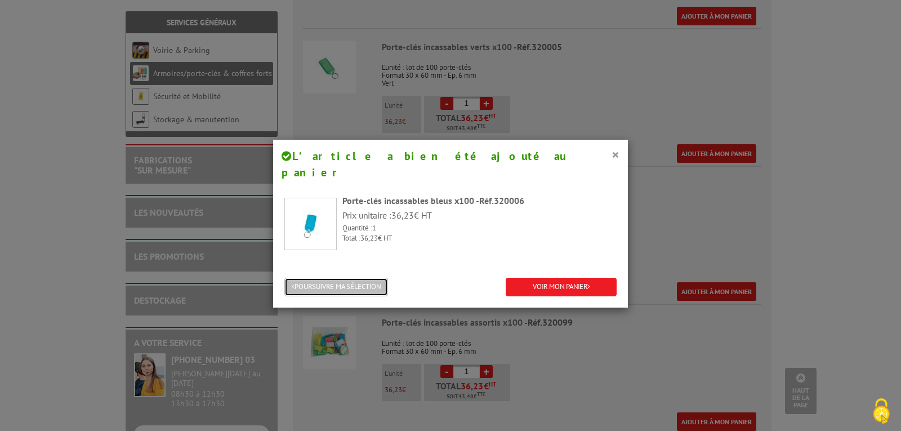
click at [361, 278] on button "POURSUIVRE MA SÉLECTION" at bounding box center [336, 287] width 104 height 19
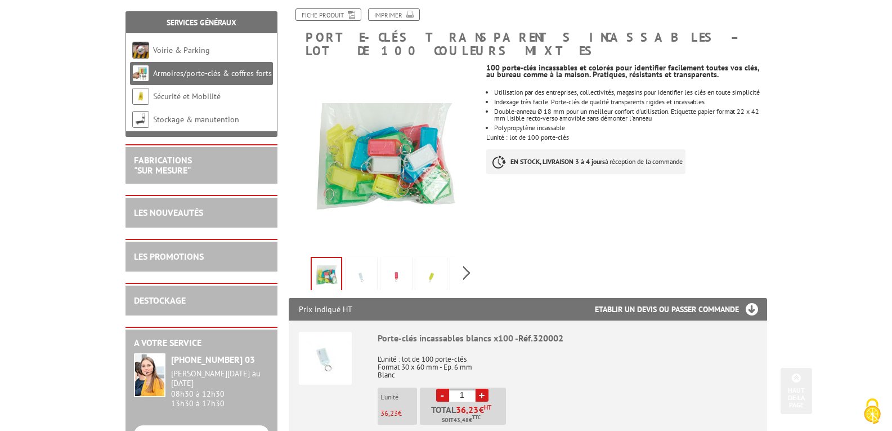
scroll to position [0, 0]
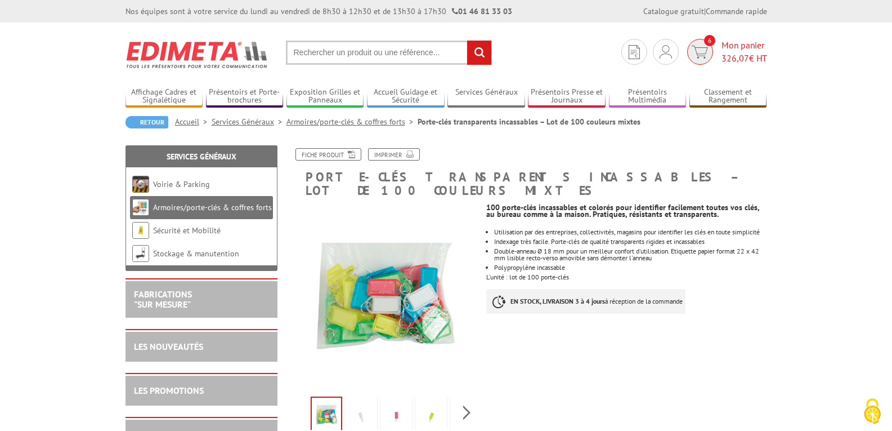
click at [729, 52] on span "326,07" at bounding box center [736, 57] width 28 height 11
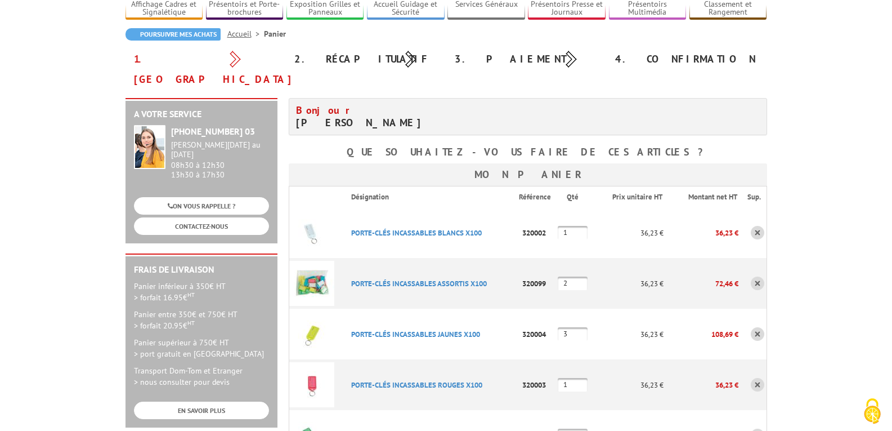
scroll to position [113, 0]
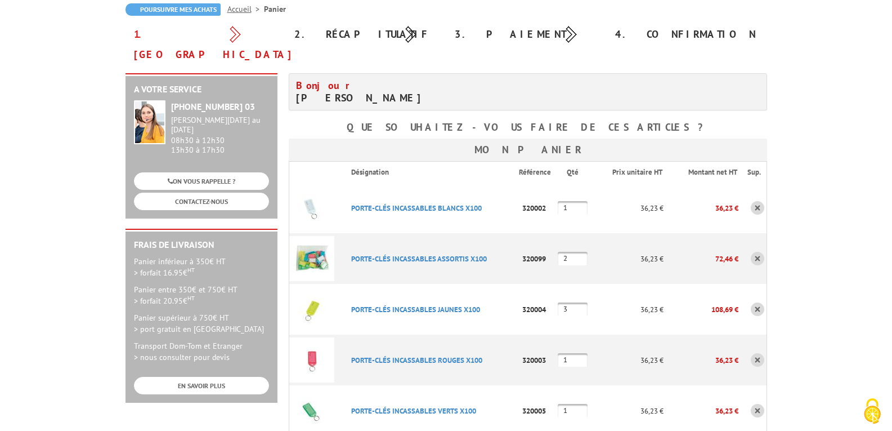
click at [758, 252] on link at bounding box center [758, 259] width 14 height 14
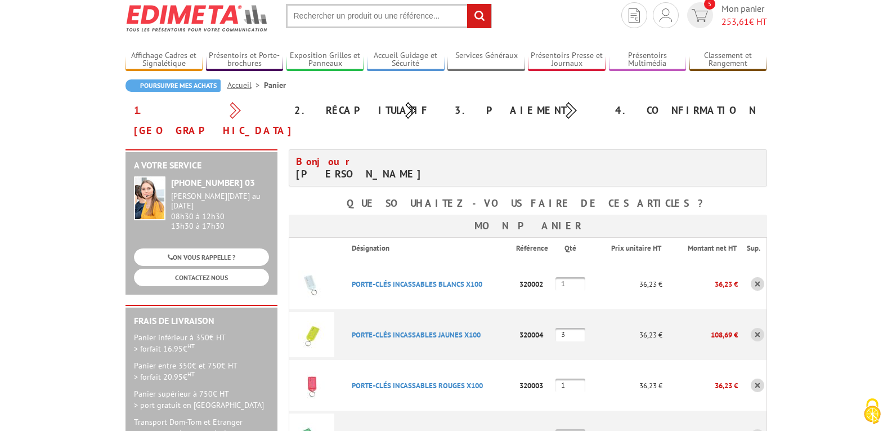
scroll to position [56, 0]
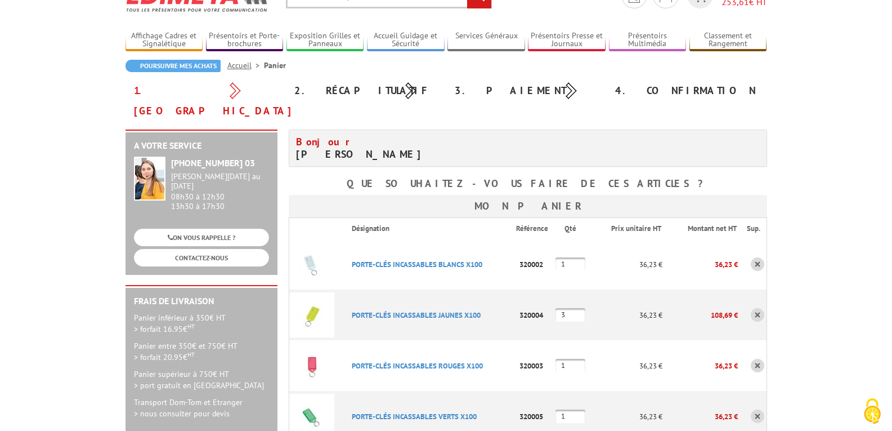
click at [574, 308] on input "3" at bounding box center [571, 315] width 30 height 14
type input "2"
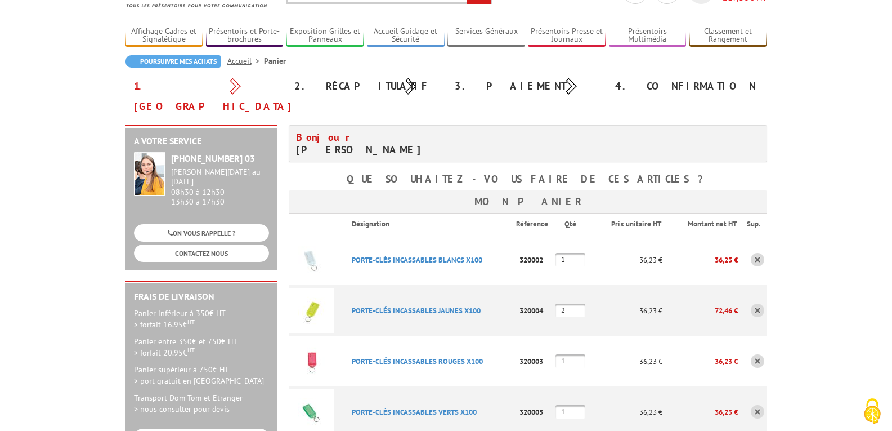
scroll to position [0, 0]
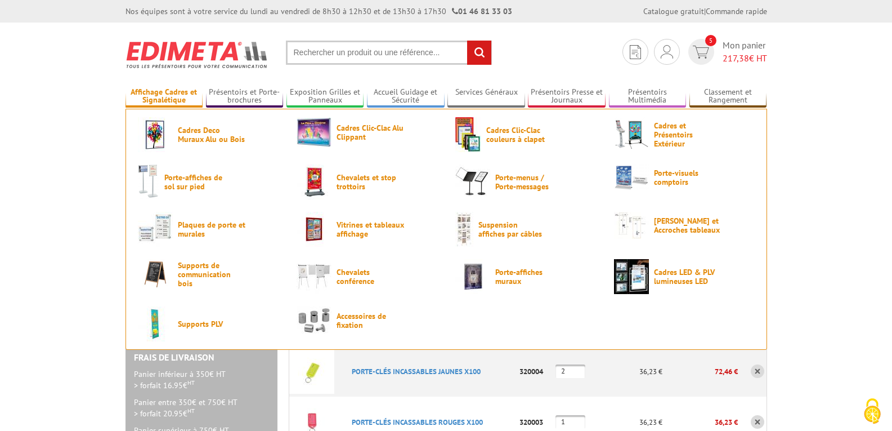
click at [160, 90] on link "Affichage Cadres et Signalétique" at bounding box center [165, 96] width 78 height 19
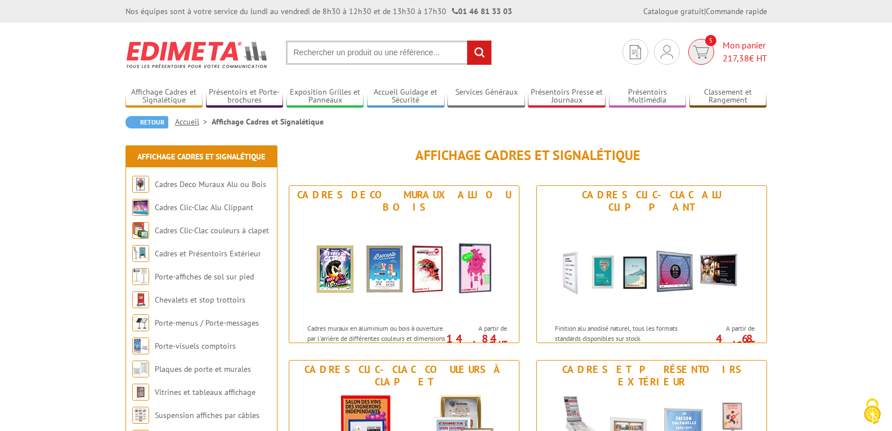
click at [736, 56] on span "217,38" at bounding box center [736, 57] width 26 height 11
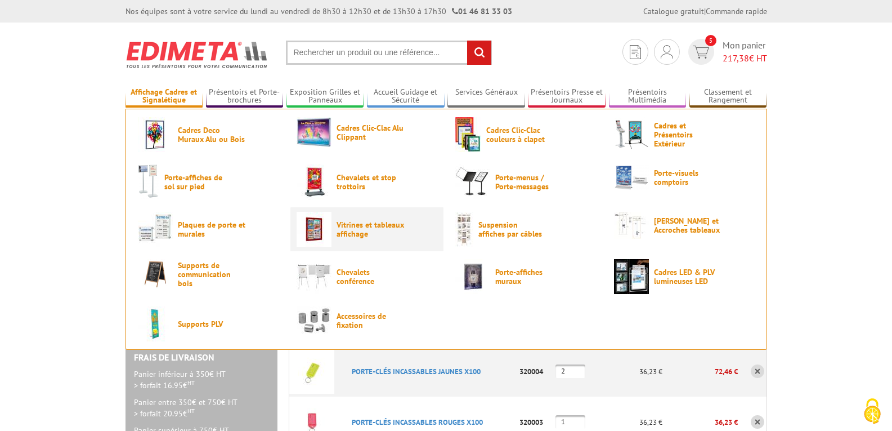
click at [350, 233] on span "Vitrines et tableaux affichage" at bounding box center [371, 229] width 68 height 18
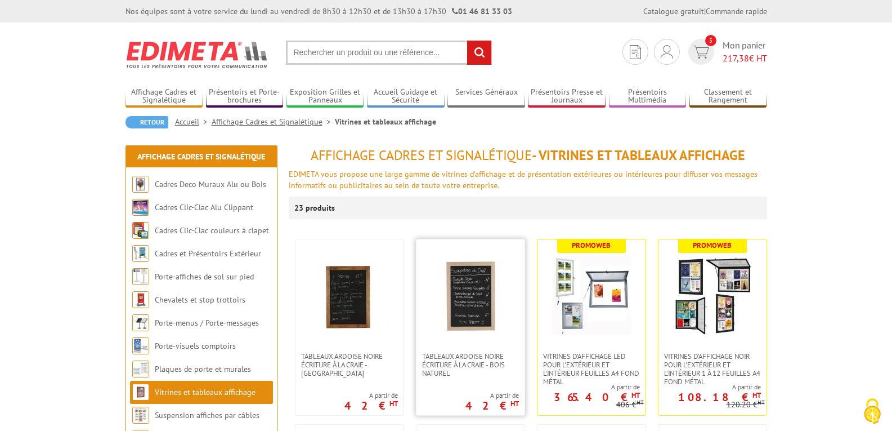
scroll to position [56, 0]
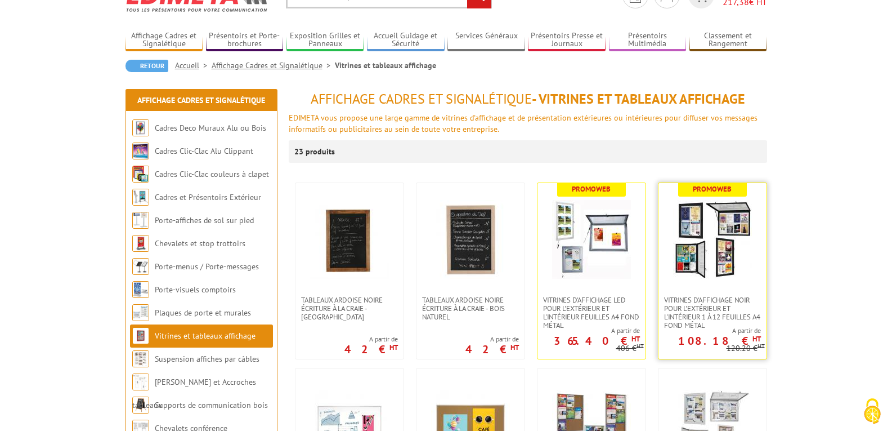
click at [729, 229] on img at bounding box center [712, 239] width 79 height 79
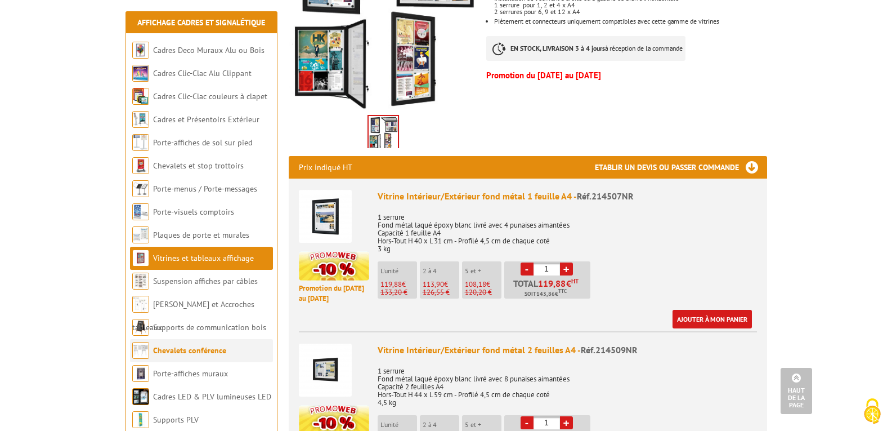
scroll to position [338, 0]
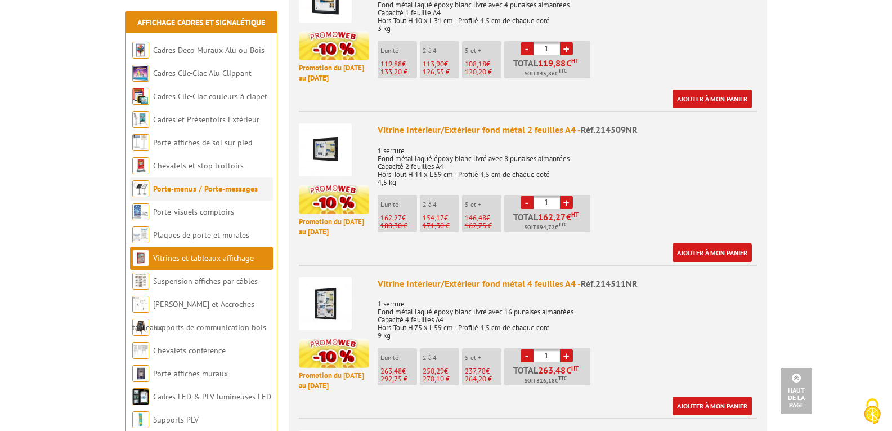
scroll to position [450, 0]
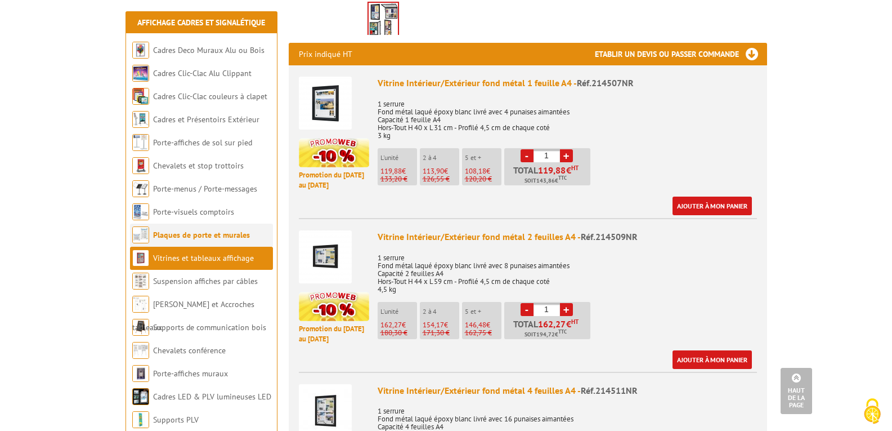
click at [202, 238] on link "Plaques de porte et murales" at bounding box center [201, 235] width 97 height 10
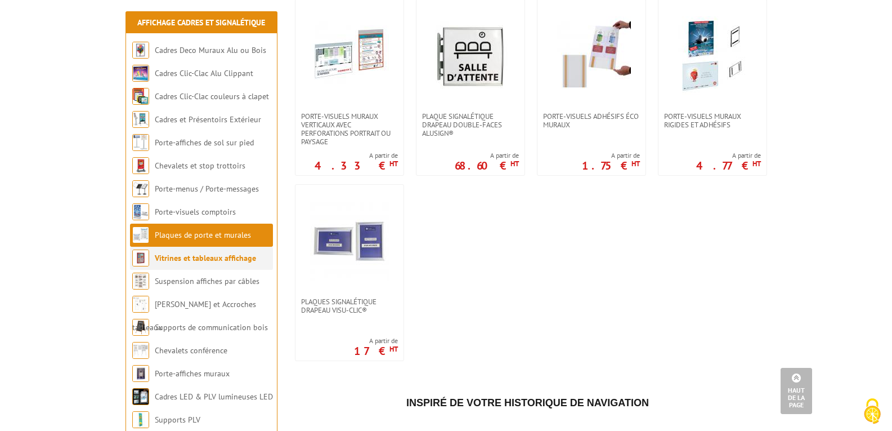
scroll to position [619, 0]
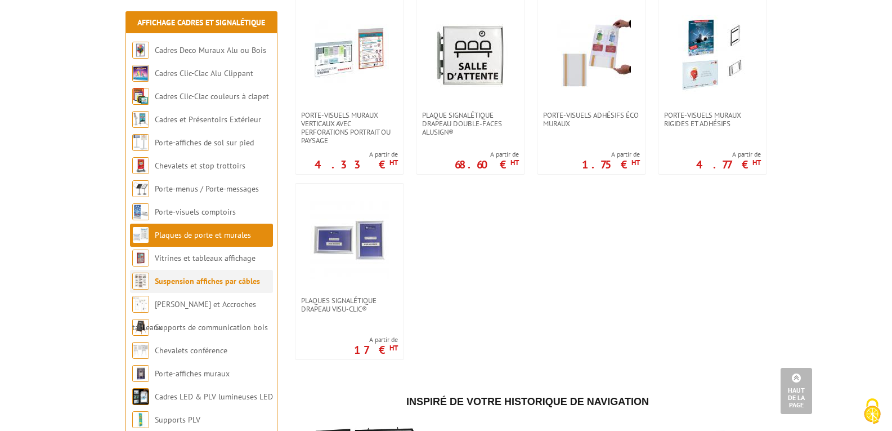
click at [189, 280] on link "Suspension affiches par câbles" at bounding box center [207, 281] width 105 height 10
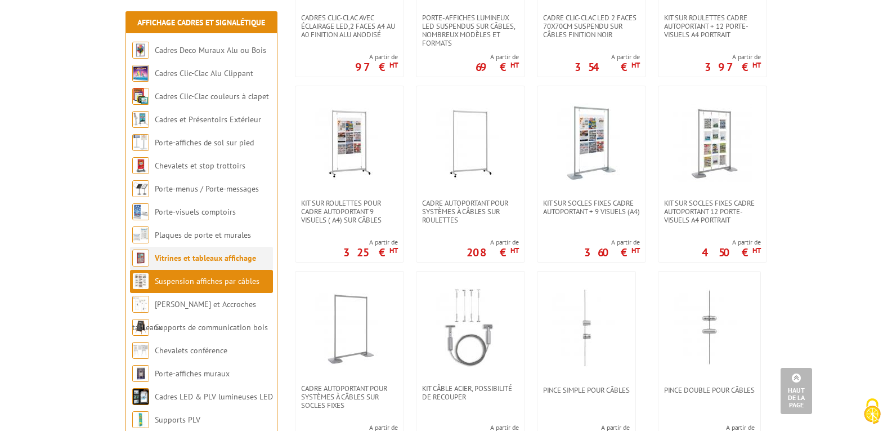
scroll to position [563, 0]
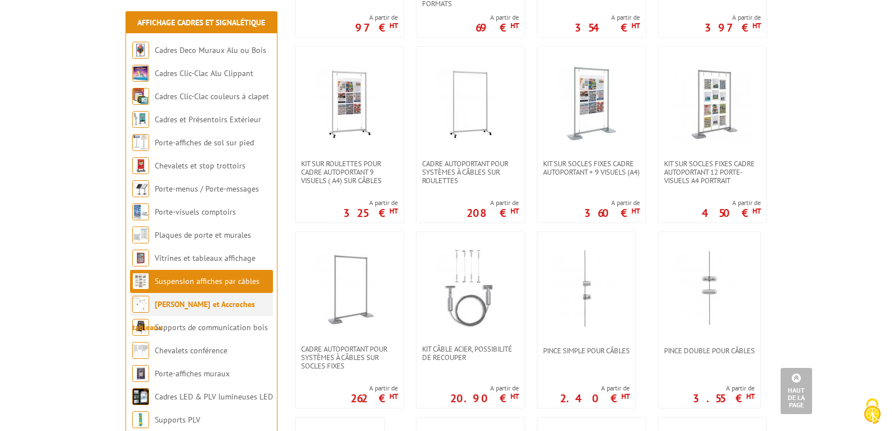
click at [154, 304] on li "[PERSON_NAME] et Accroches tableaux" at bounding box center [201, 304] width 143 height 23
click at [187, 302] on link "[PERSON_NAME] et Accroches tableaux" at bounding box center [193, 315] width 123 height 33
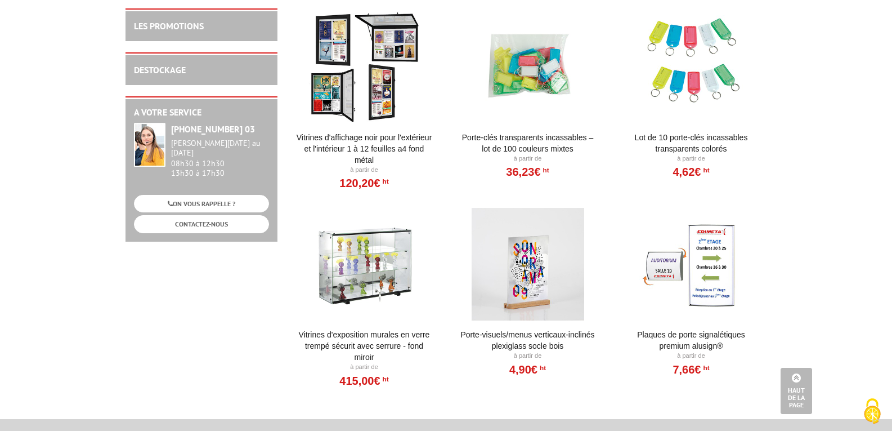
scroll to position [462, 0]
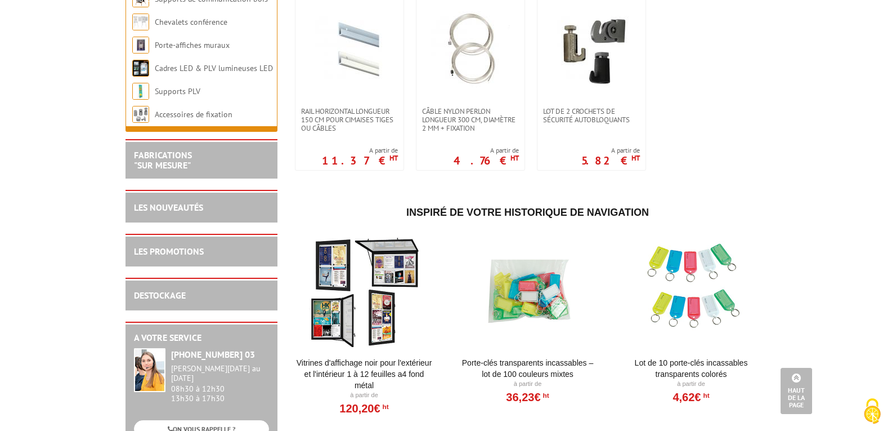
click at [388, 251] on div at bounding box center [364, 292] width 139 height 113
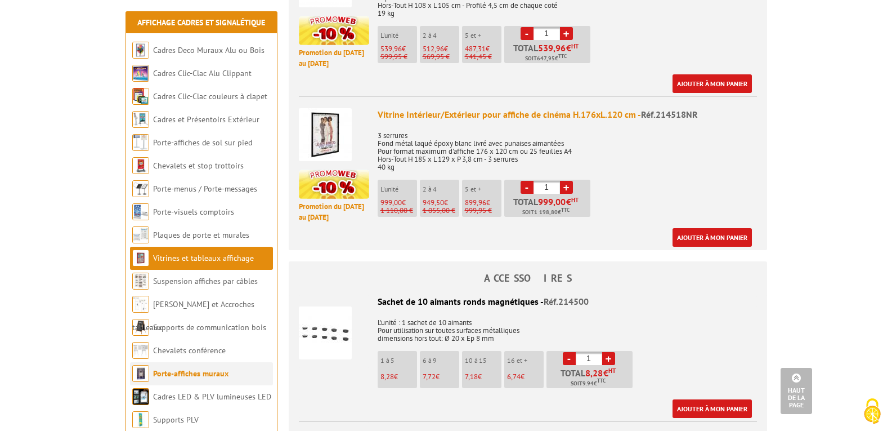
scroll to position [1351, 0]
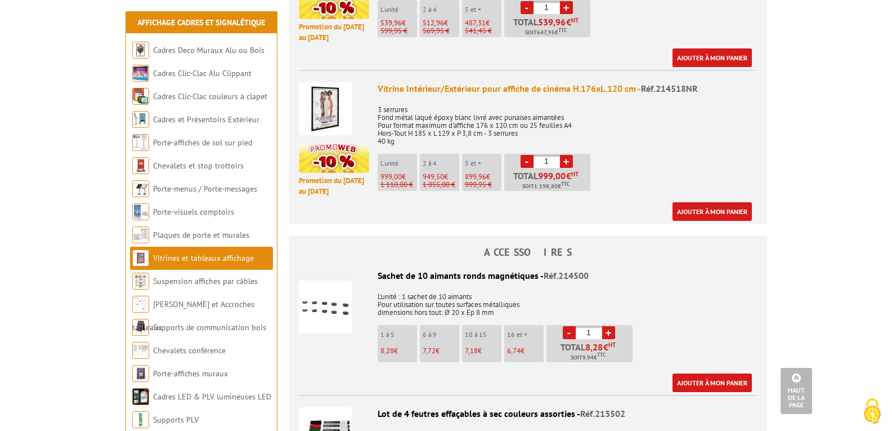
click at [850, 194] on body "Nos équipes sont à votre service du lundi au vendredi de 8h30 à 12h30 et de 13h…" at bounding box center [446, 276] width 892 height 3255
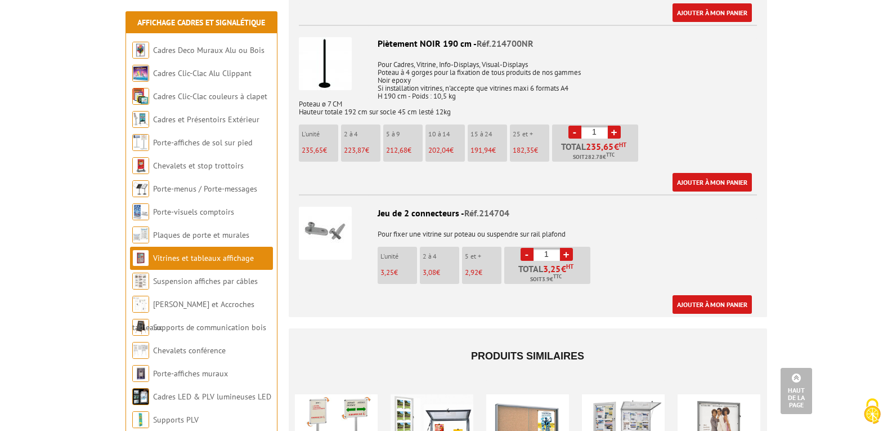
scroll to position [2252, 0]
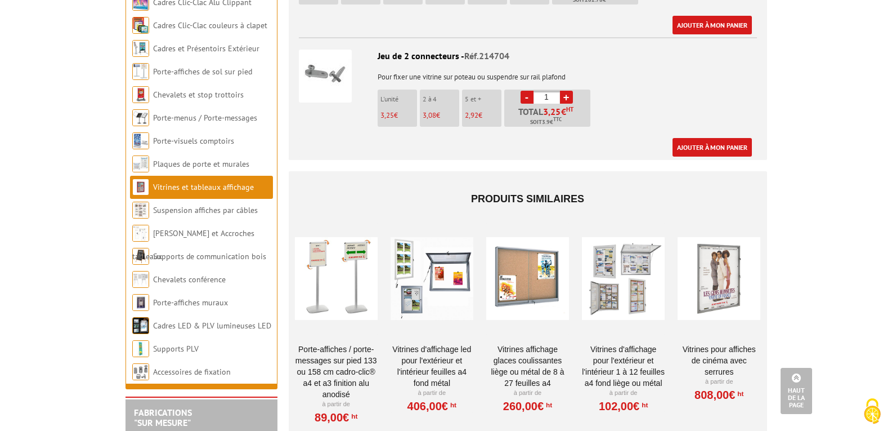
click at [445, 267] on div at bounding box center [432, 278] width 83 height 113
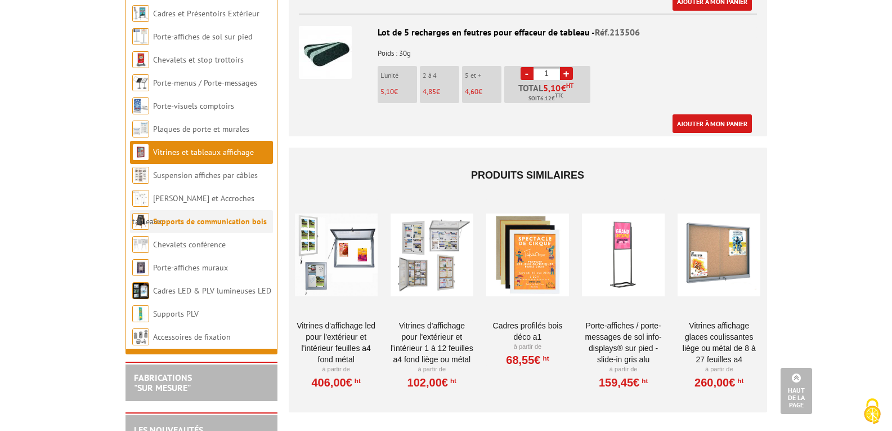
scroll to position [1538, 0]
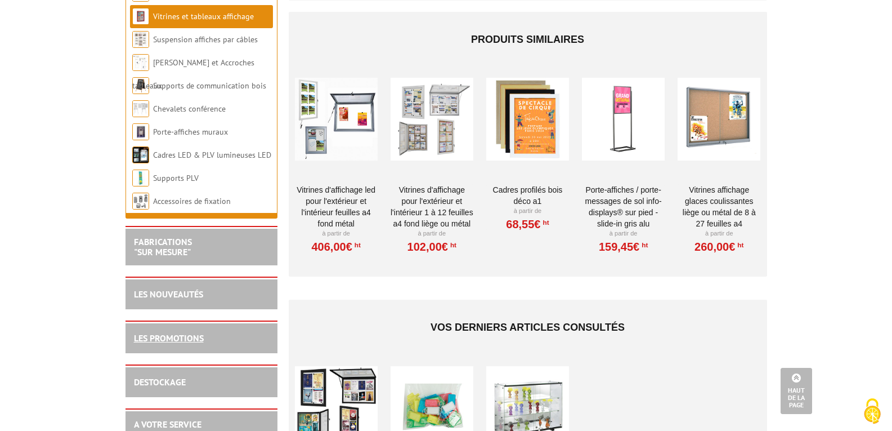
click at [179, 343] on link "LES PROMOTIONS" at bounding box center [169, 337] width 70 height 11
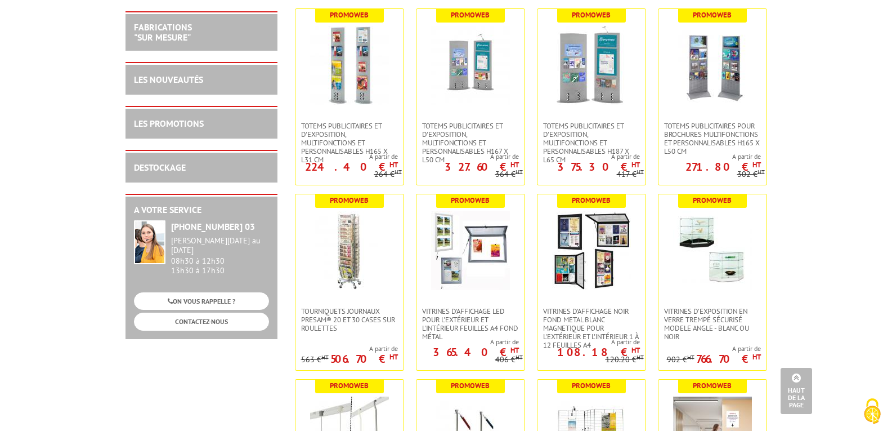
scroll to position [2984, 0]
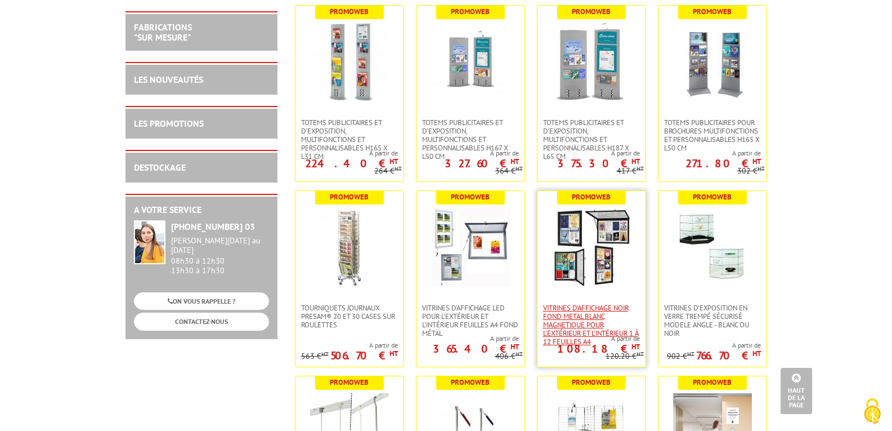
click at [574, 326] on span "VITRINES D'AFFICHAGE NOIR FOND METAL BLANC MAGNETIQUE POUR L'EXTÉRIEUR ET L'INT…" at bounding box center [591, 324] width 97 height 42
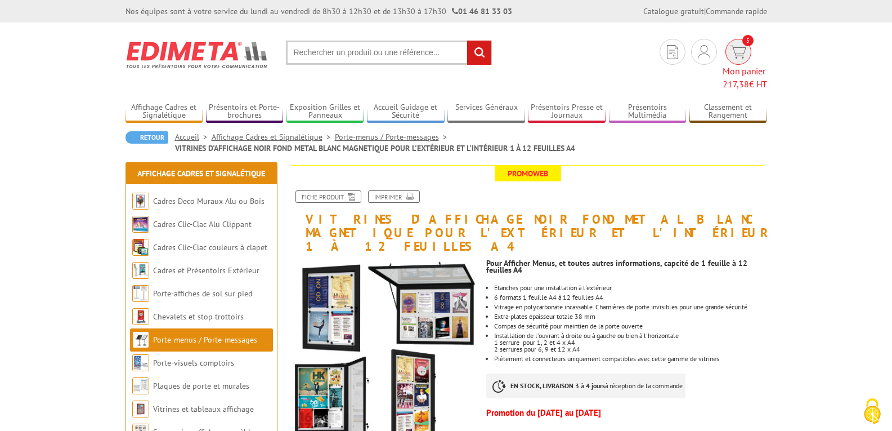
click at [732, 78] on span "217,38" at bounding box center [736, 83] width 26 height 11
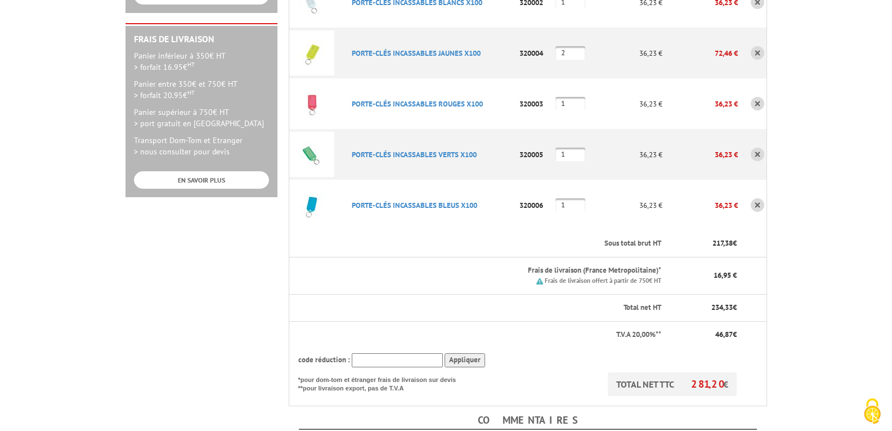
scroll to position [338, 0]
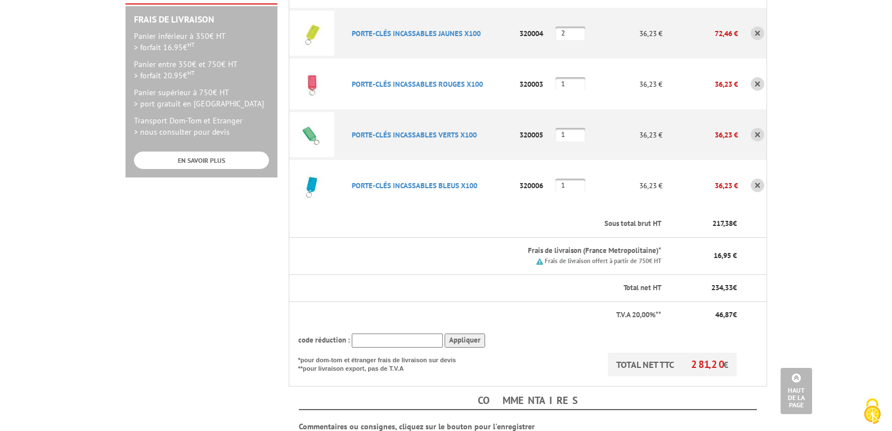
click at [403, 333] on input "text" at bounding box center [397, 340] width 91 height 14
type input "15POURVOUS"
click at [462, 333] on input "Appliquer" at bounding box center [465, 340] width 41 height 14
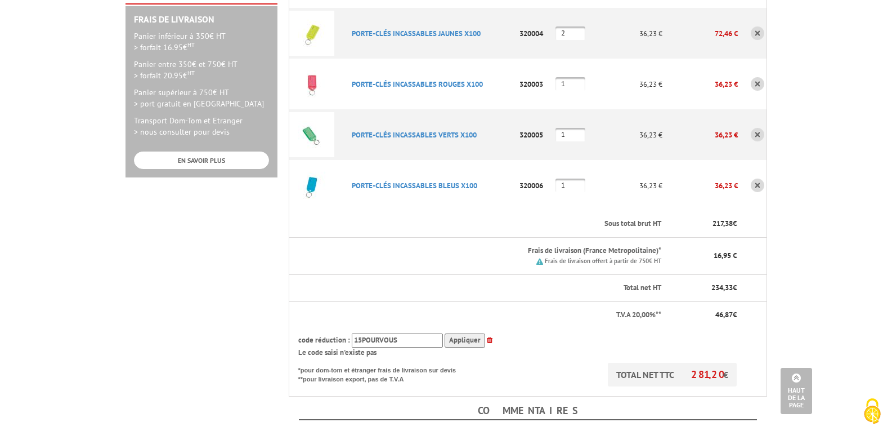
drag, startPoint x: 418, startPoint y: 323, endPoint x: 324, endPoint y: 331, distance: 94.4
click at [325, 331] on th "code réduction : 15POURVOUS Appliquer Le code saisi n'existe pas" at bounding box center [513, 345] width 449 height 35
type input "15POURVOUS"
click at [466, 333] on input "Appliquer" at bounding box center [465, 340] width 41 height 14
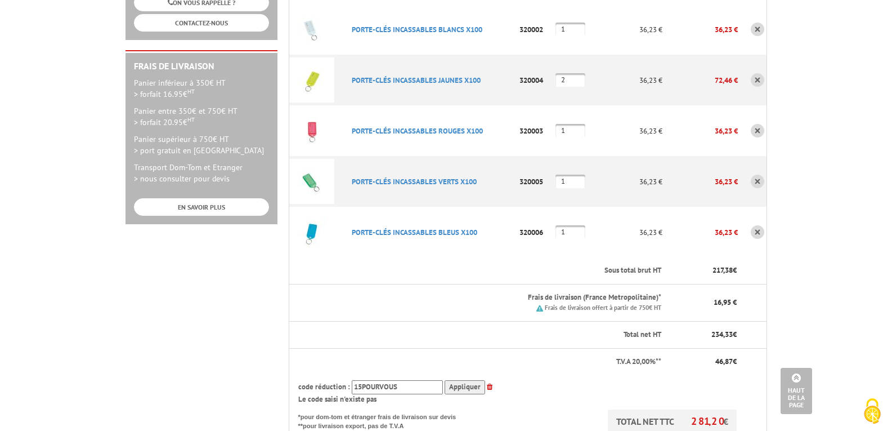
scroll to position [113, 0]
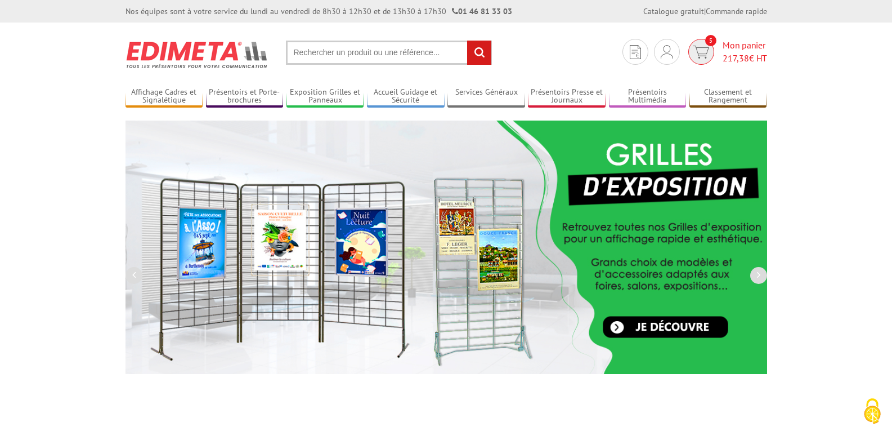
click at [746, 55] on span "217,38" at bounding box center [736, 57] width 26 height 11
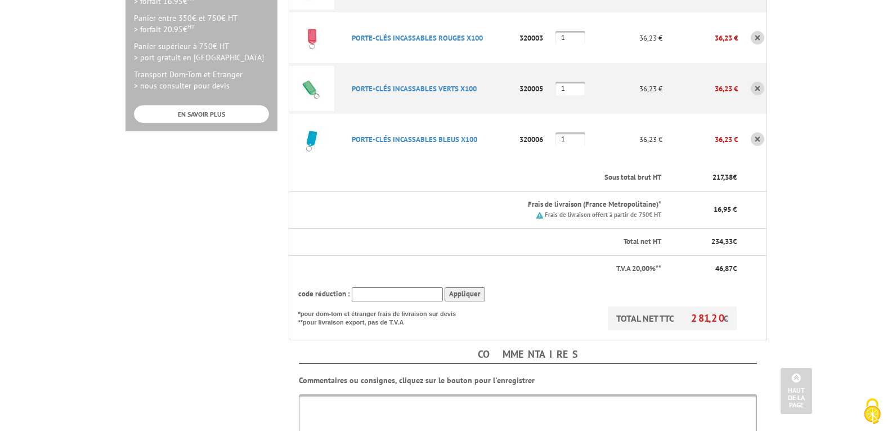
scroll to position [450, 0]
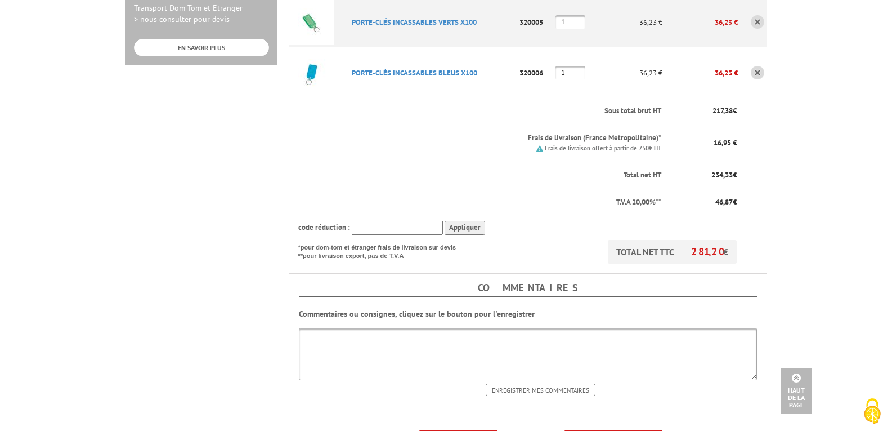
click at [383, 221] on input "text" at bounding box center [397, 228] width 91 height 14
type input "15POURVOUS"
click at [468, 221] on input "Appliquer" at bounding box center [465, 228] width 41 height 14
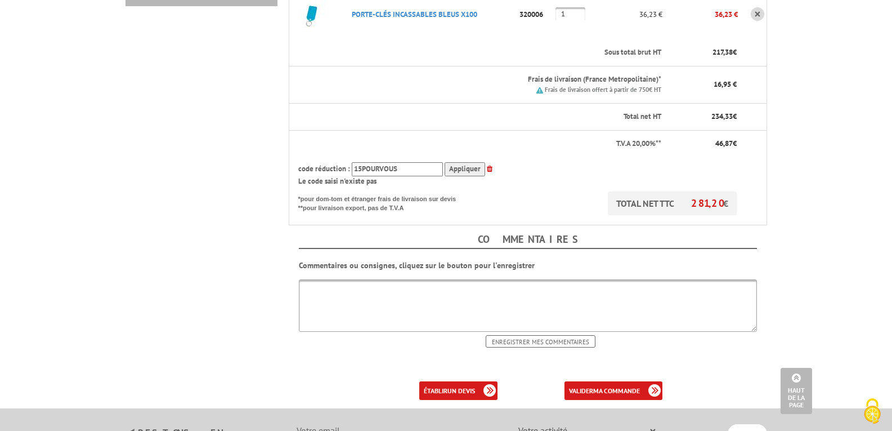
scroll to position [619, 0]
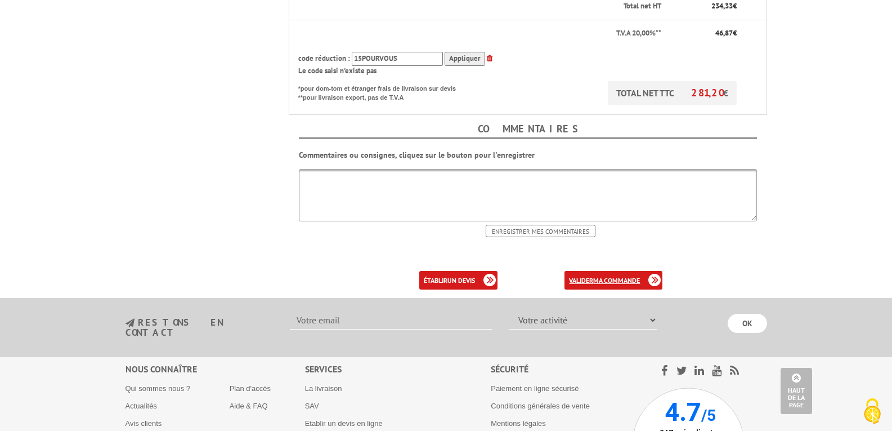
click at [610, 276] on b "ma commande" at bounding box center [616, 280] width 47 height 8
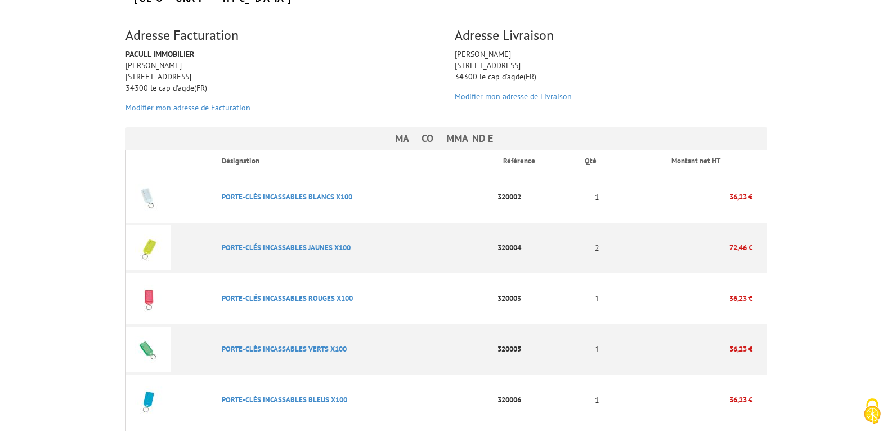
scroll to position [394, 0]
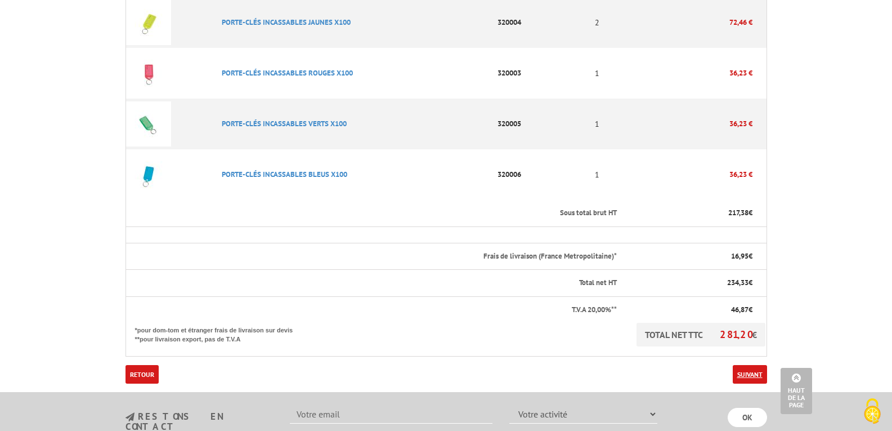
click at [753, 365] on link "Suivant" at bounding box center [750, 374] width 34 height 19
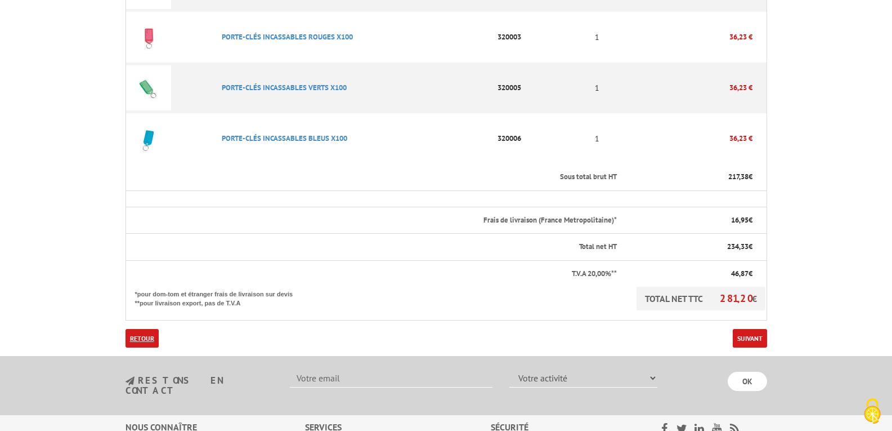
click at [136, 329] on link "Retour" at bounding box center [142, 338] width 33 height 19
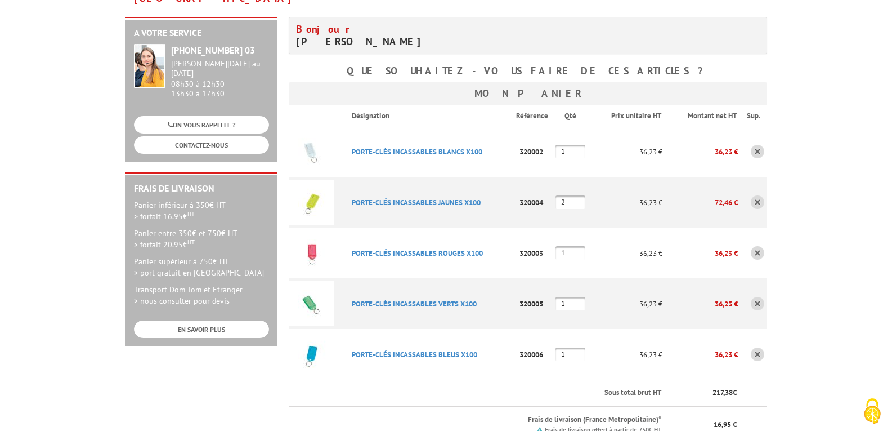
scroll to position [394, 0]
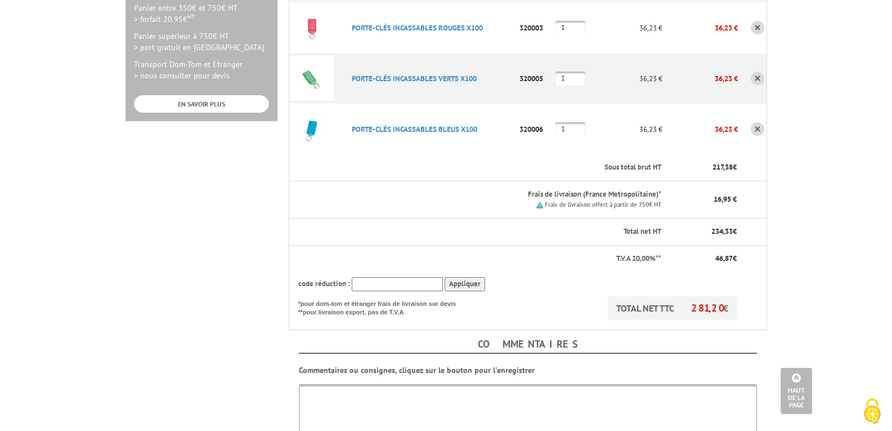
click at [360, 277] on input "text" at bounding box center [397, 284] width 91 height 14
